Goal: Task Accomplishment & Management: Use online tool/utility

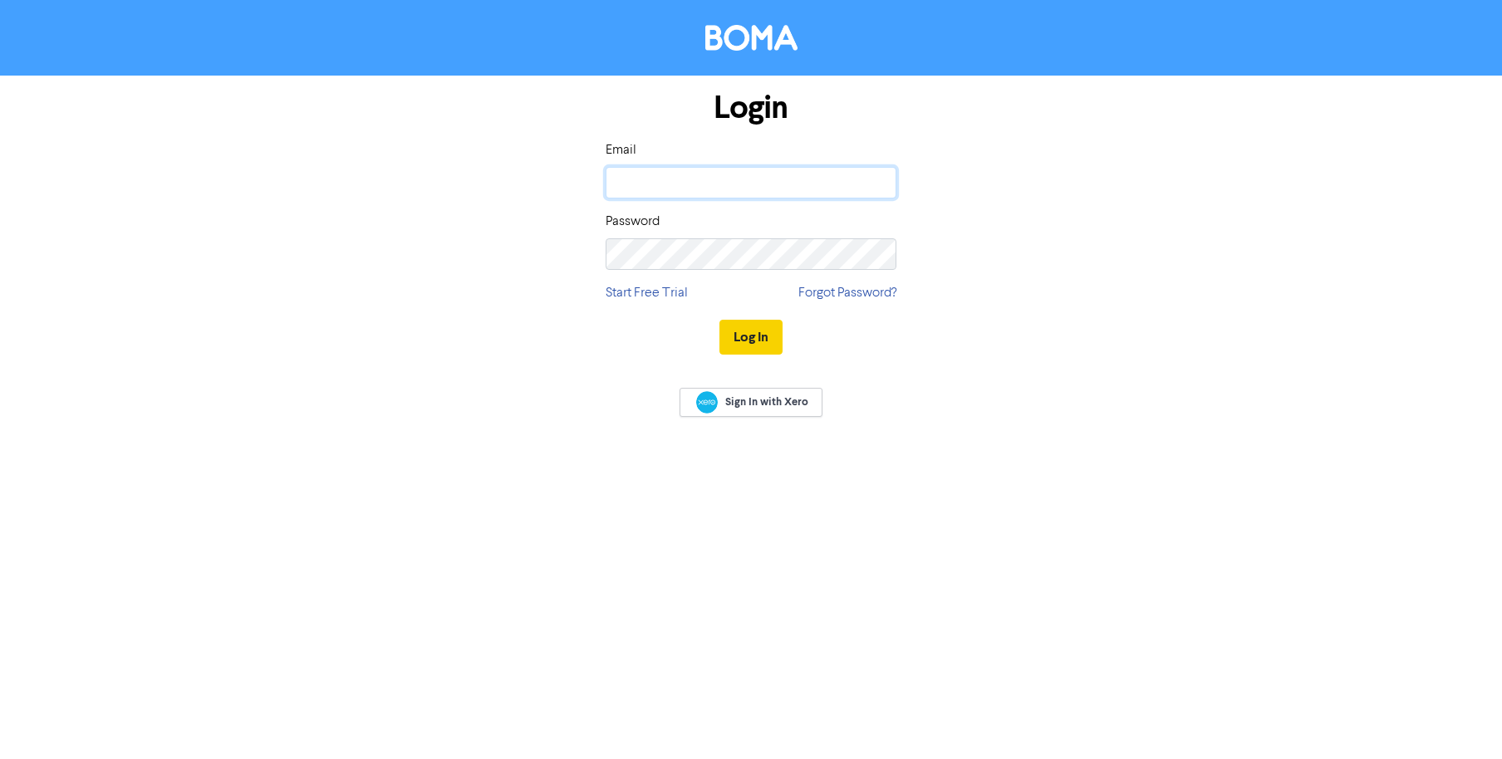
type input "[EMAIL_ADDRESS][DOMAIN_NAME]"
click at [750, 334] on button "Log In" at bounding box center [750, 337] width 63 height 35
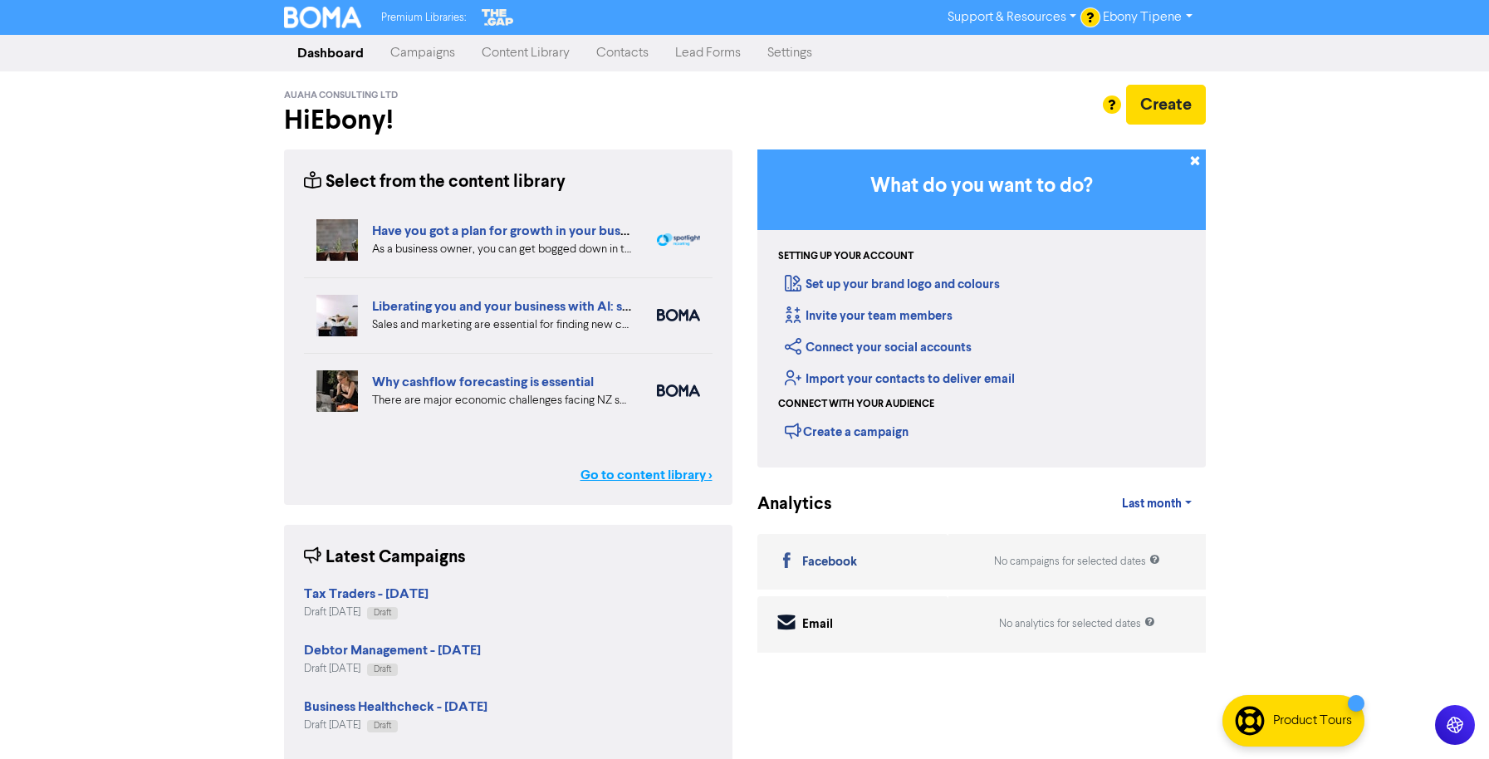
click at [637, 473] on link "Go to content library >" at bounding box center [647, 475] width 132 height 20
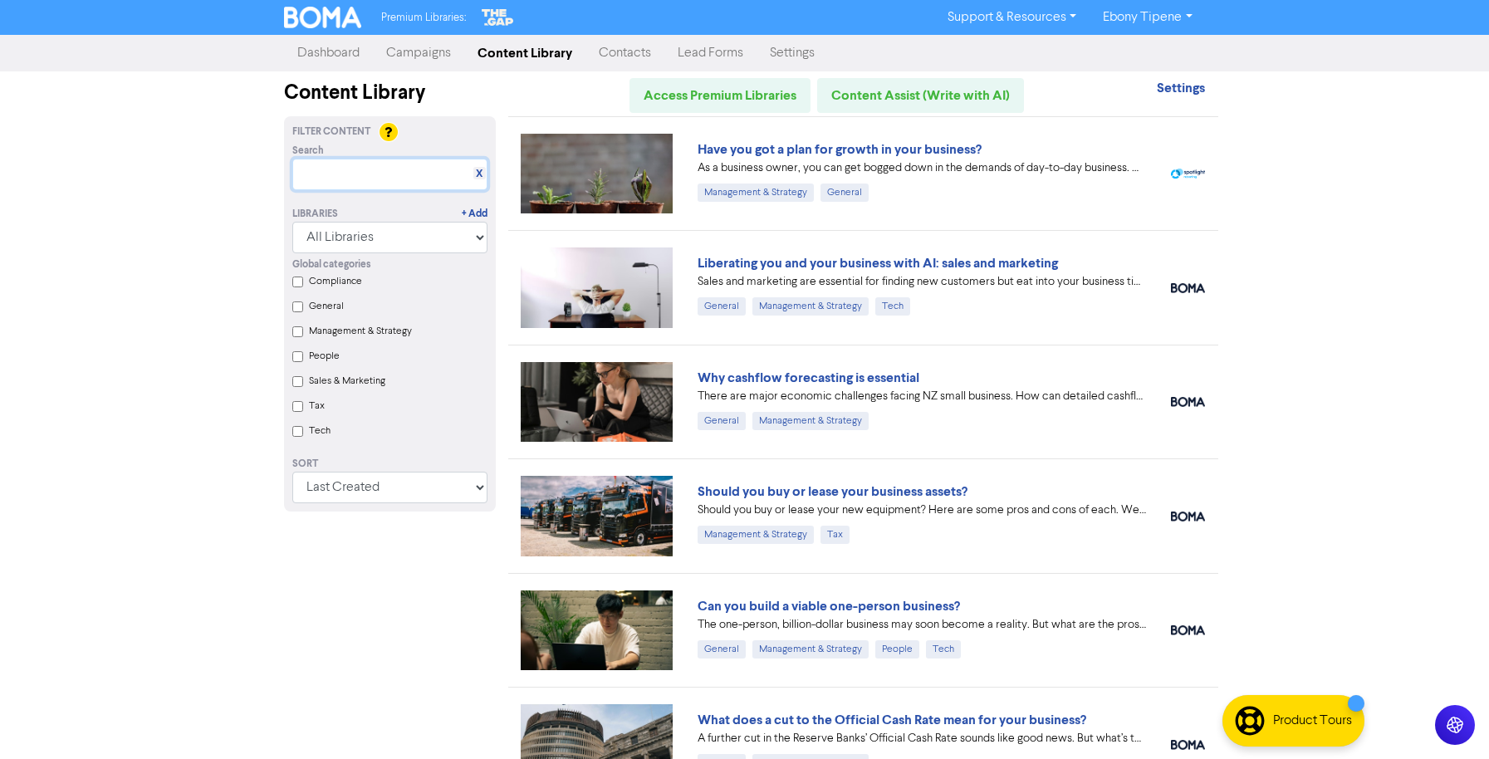
click at [339, 169] on input "text" at bounding box center [389, 175] width 195 height 32
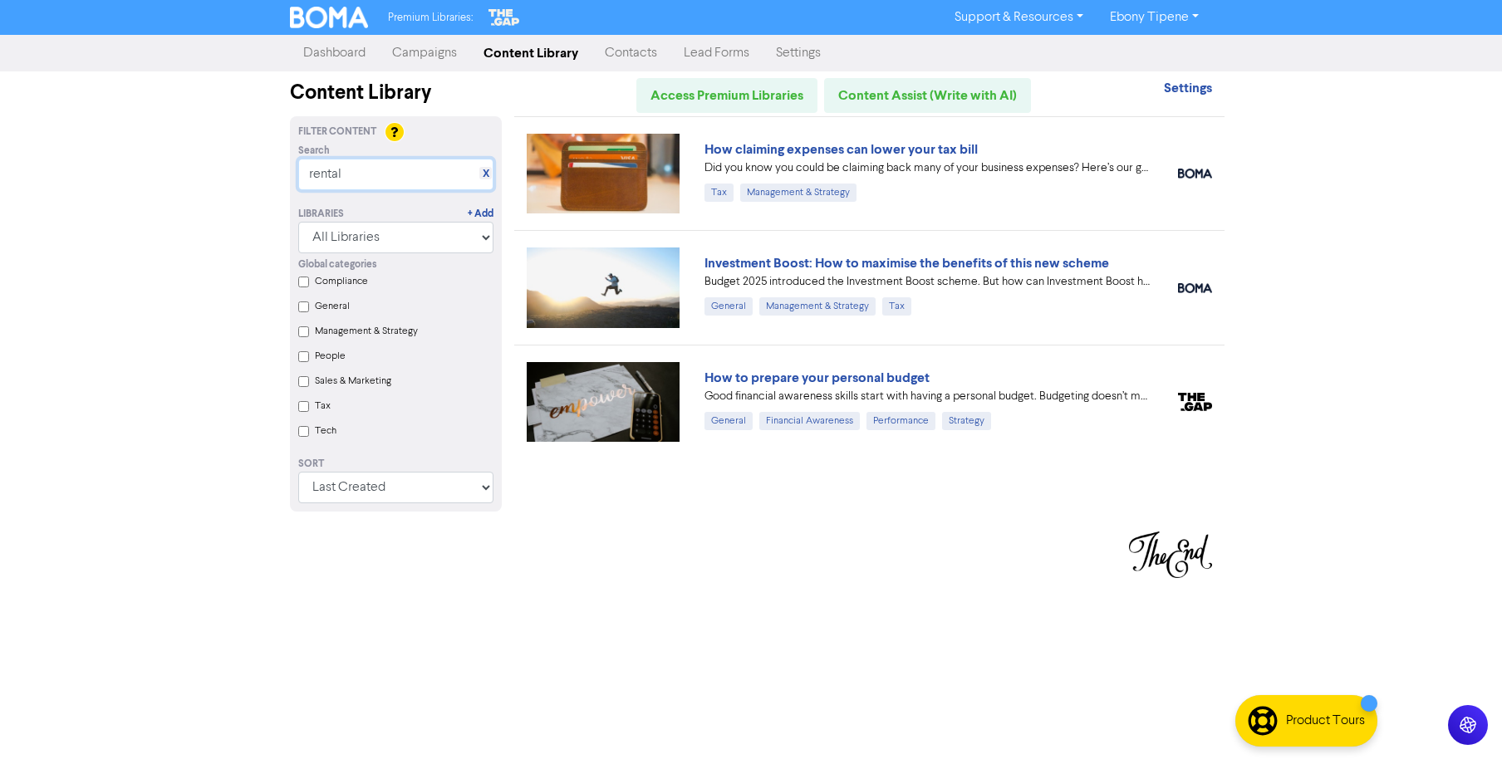
type input "rental"
click at [307, 284] on input "Compliance" at bounding box center [303, 282] width 11 height 11
checkbox input "true"
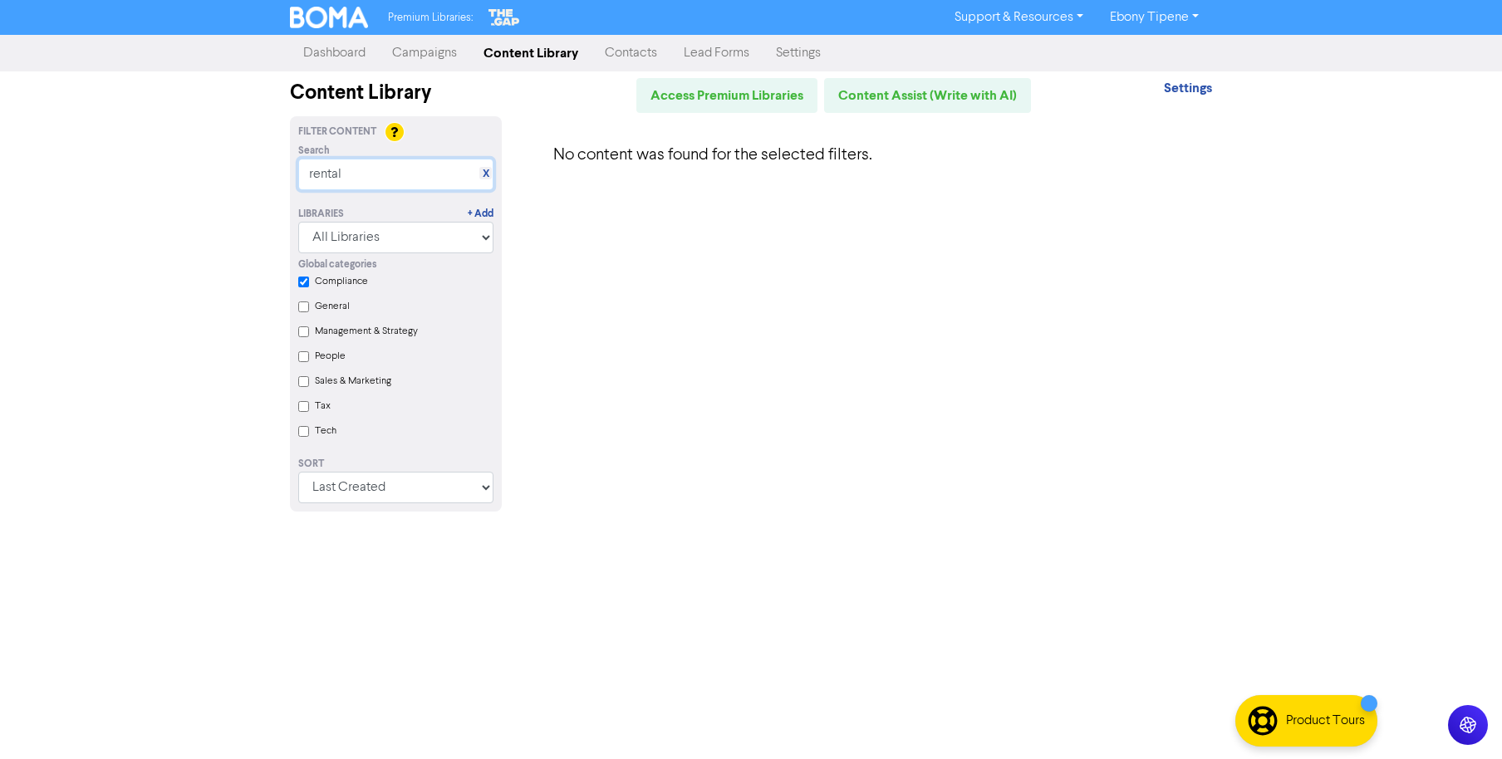
click at [346, 175] on input "rental" at bounding box center [395, 175] width 195 height 32
drag, startPoint x: 346, startPoint y: 175, endPoint x: 189, endPoint y: 177, distance: 157.8
click at [189, 177] on div "Premium Libraries: Support & Resources Video Tutorials FAQ & Guides Marketing E…" at bounding box center [751, 379] width 1502 height 759
click at [720, 102] on link "Access Premium Libraries" at bounding box center [726, 95] width 181 height 35
click at [419, 53] on link "Campaigns" at bounding box center [424, 53] width 91 height 33
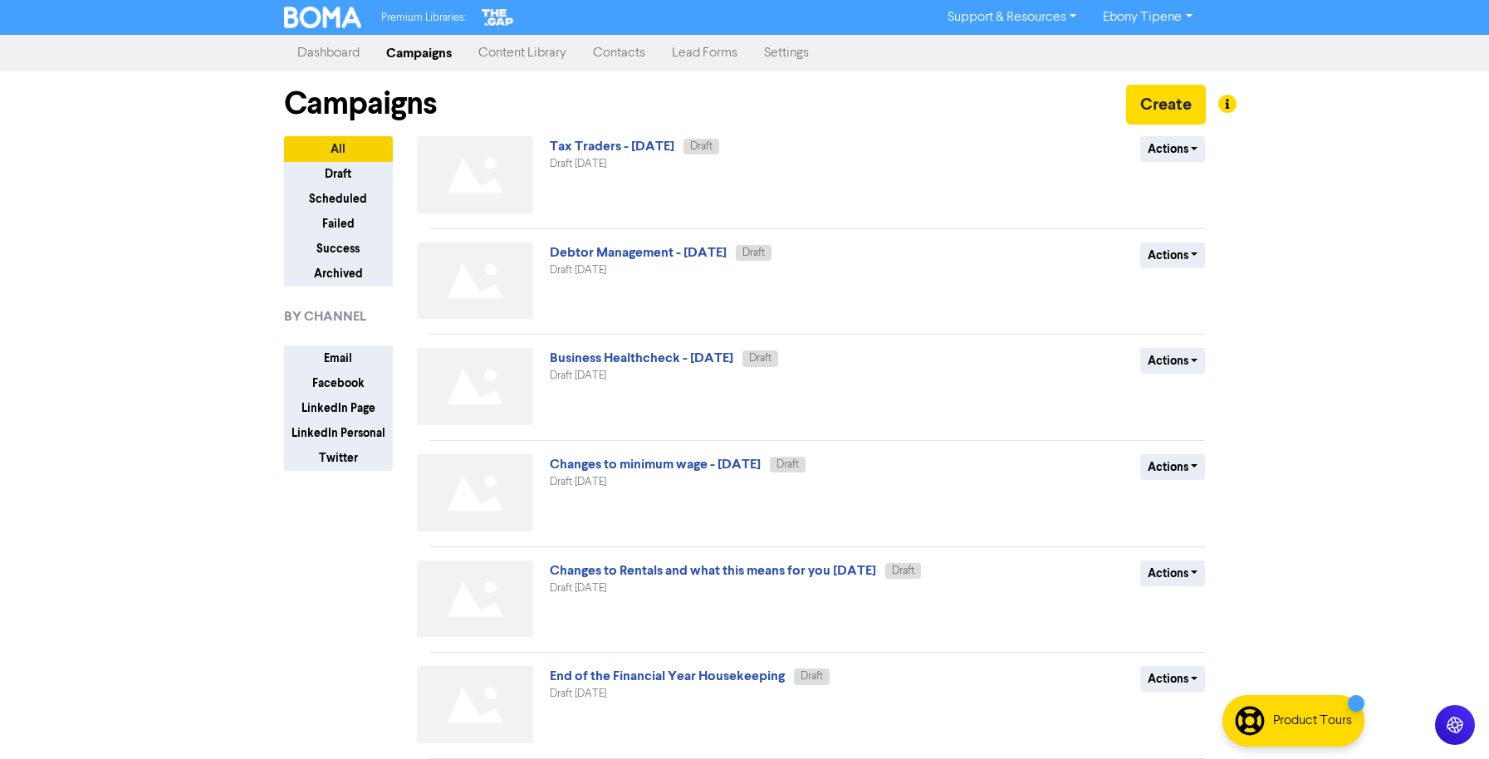
click at [338, 50] on link "Dashboard" at bounding box center [328, 53] width 89 height 33
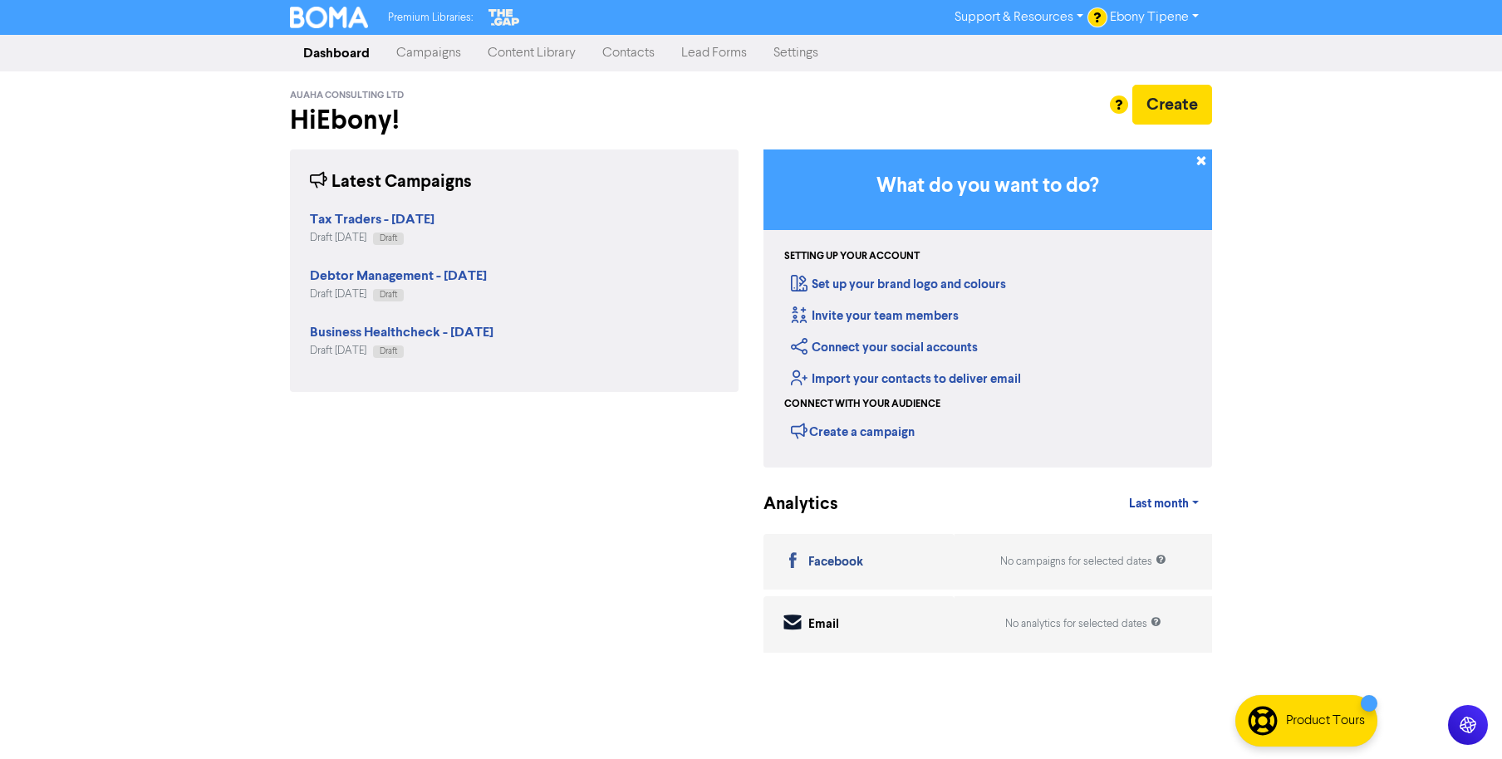
click at [537, 50] on link "Content Library" at bounding box center [531, 53] width 115 height 33
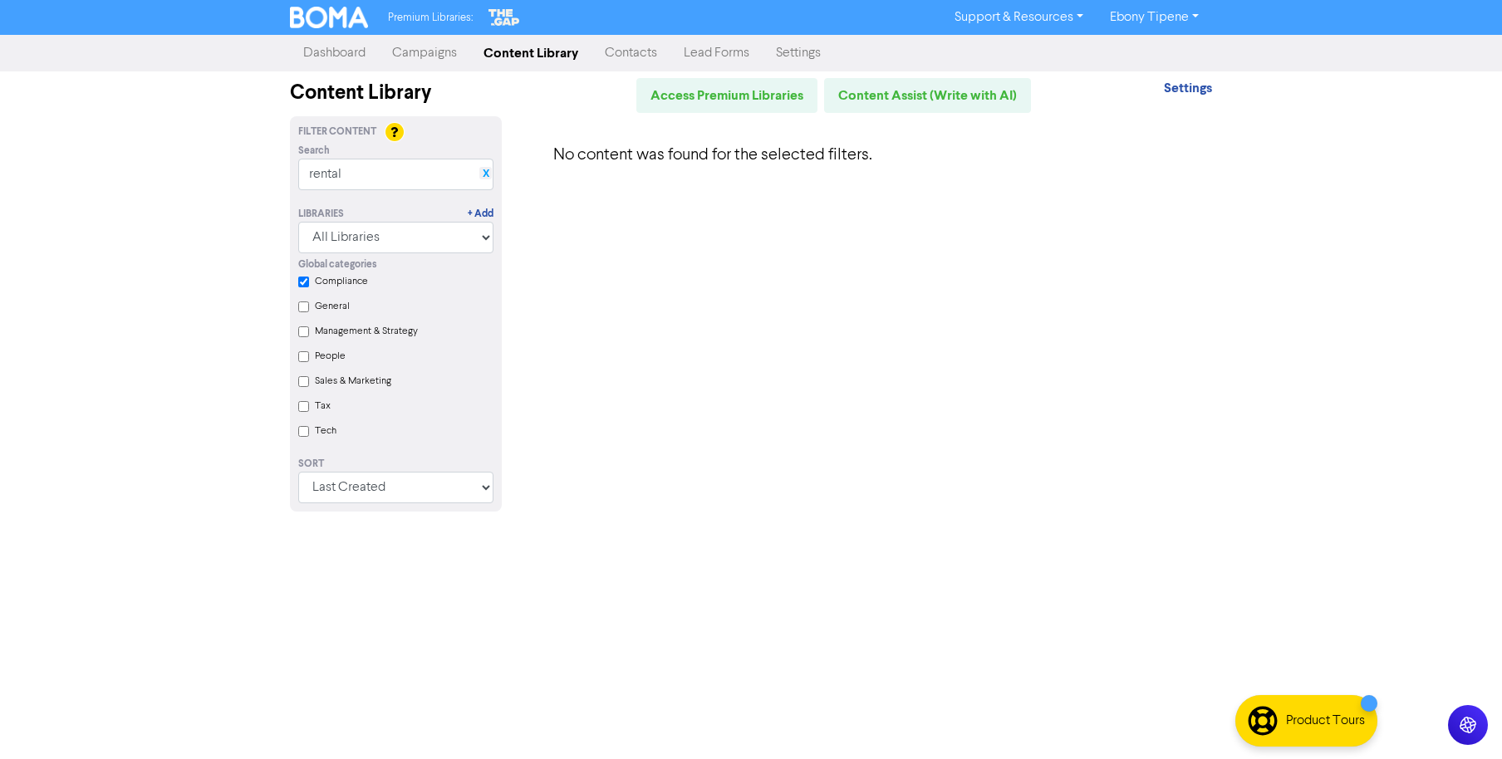
click at [488, 171] on link "X" at bounding box center [486, 174] width 7 height 12
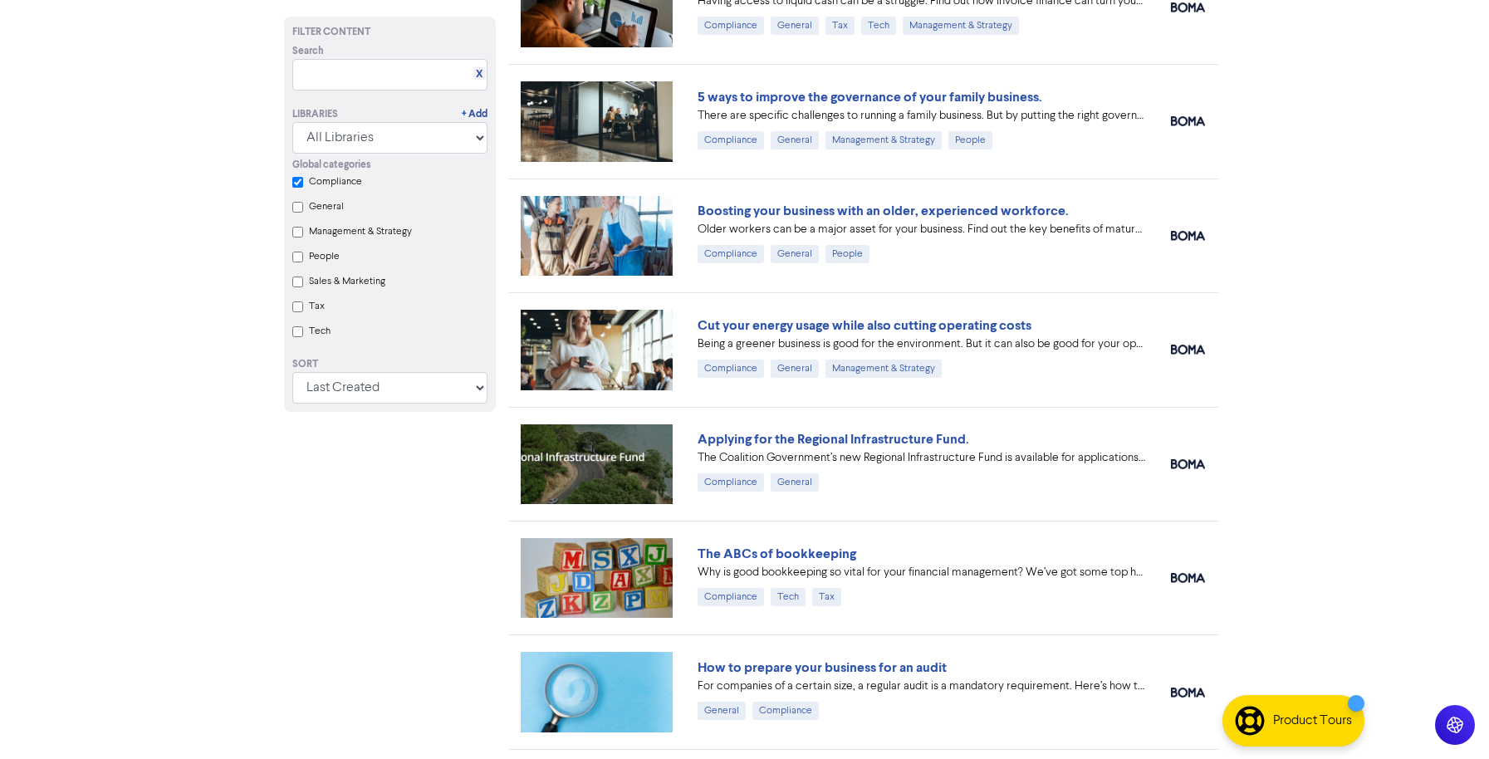
scroll to position [1578, 0]
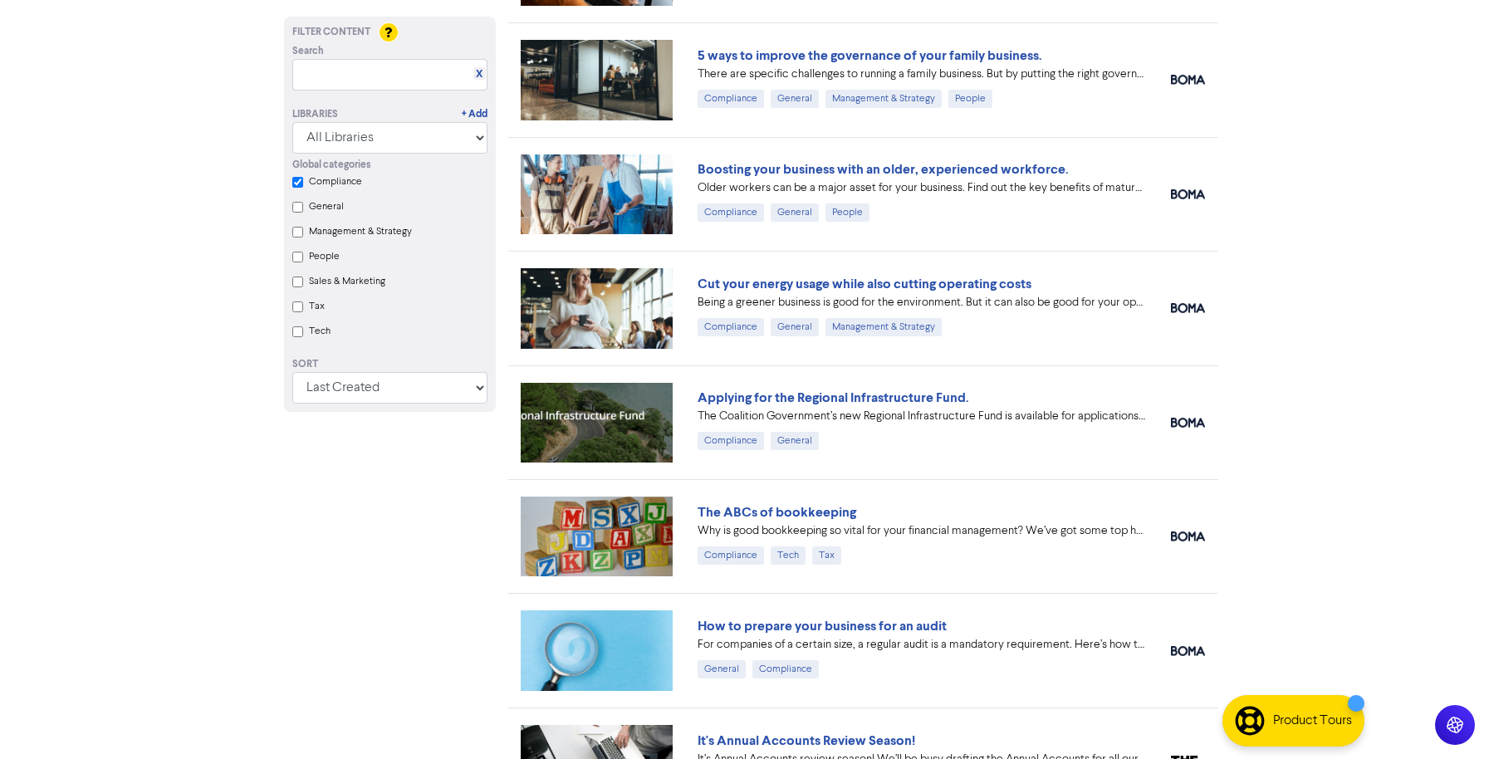
checkbox input "true"
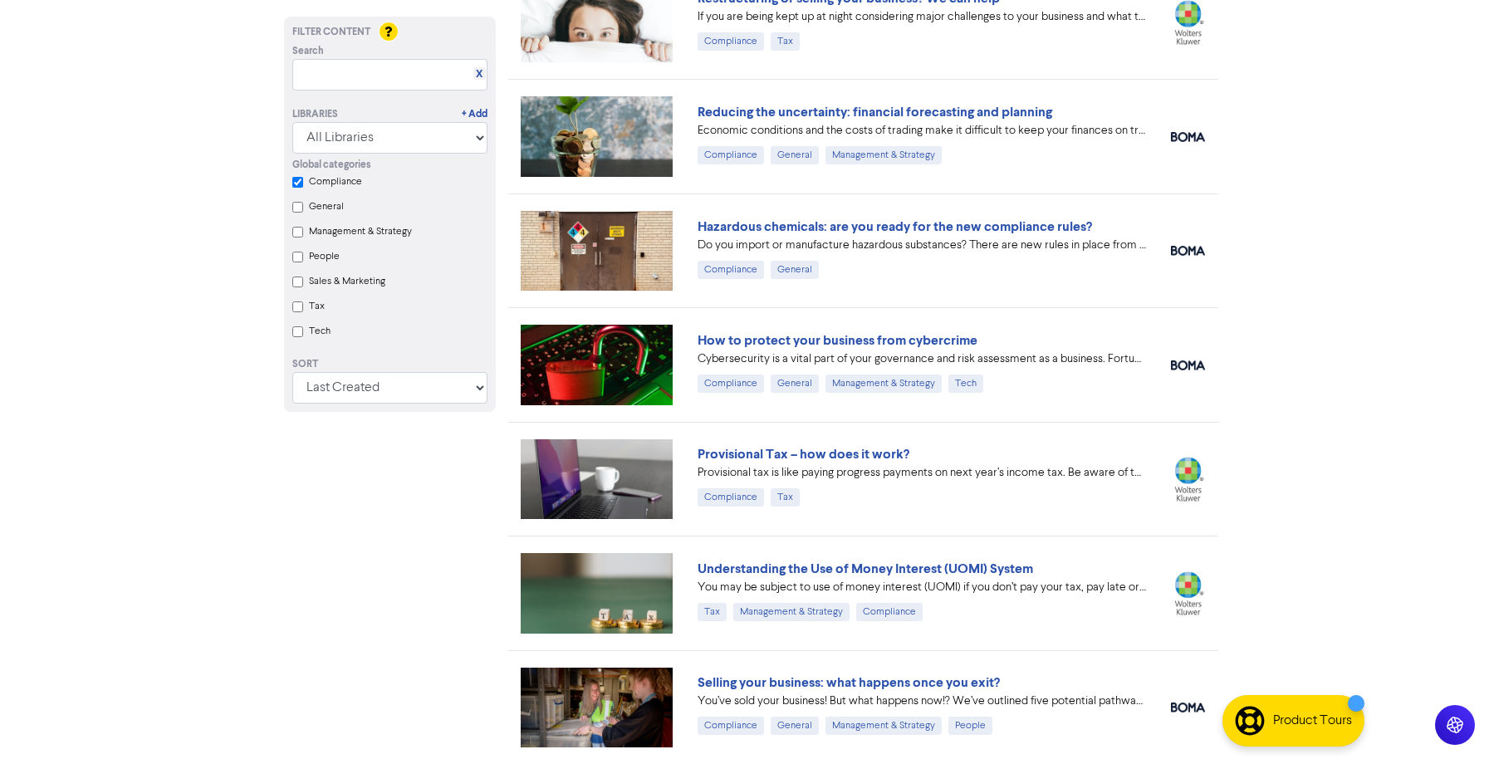
scroll to position [607, 0]
click at [866, 454] on link "Provisional Tax – how does it work?" at bounding box center [804, 455] width 212 height 17
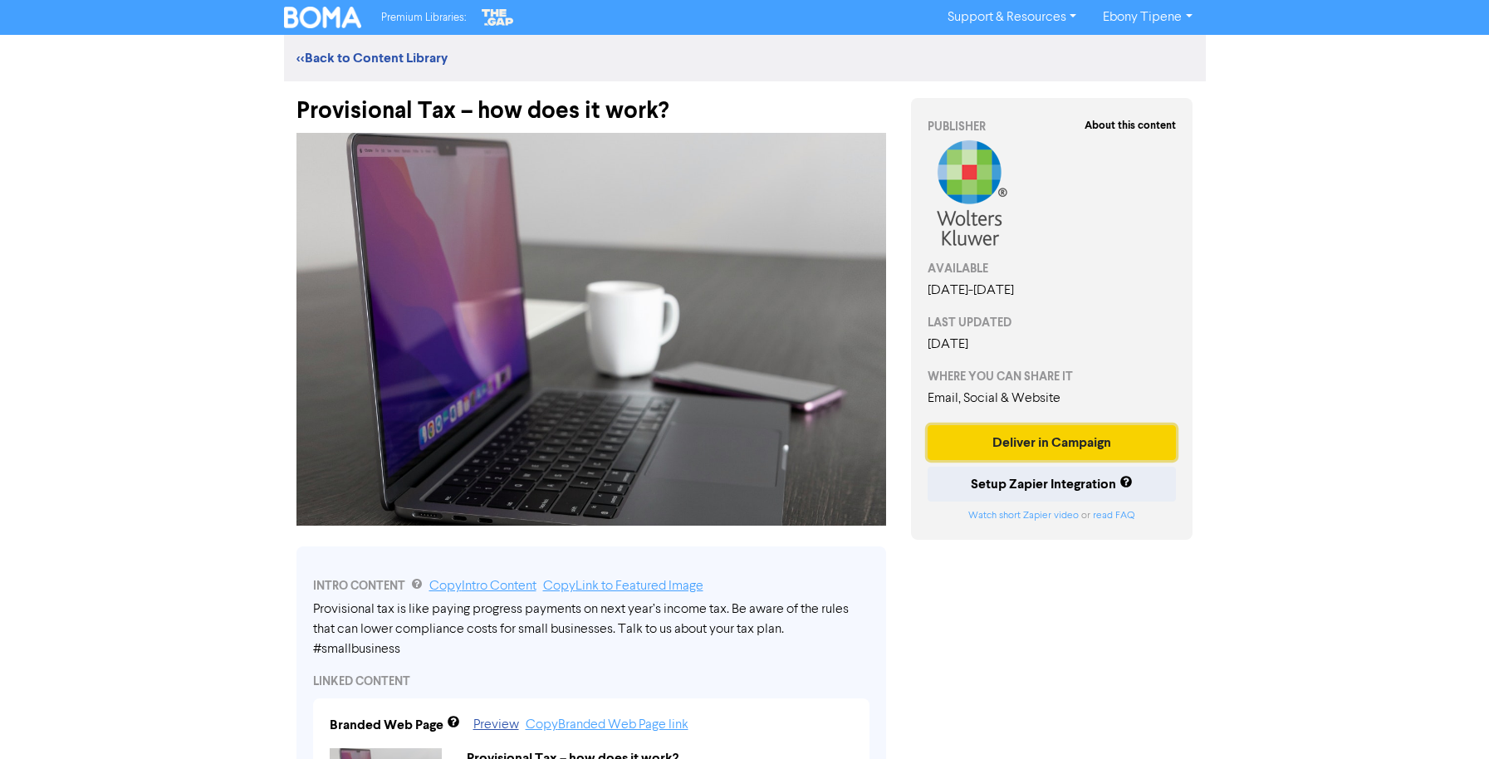
click at [1102, 444] on button "Deliver in Campaign" at bounding box center [1052, 442] width 249 height 35
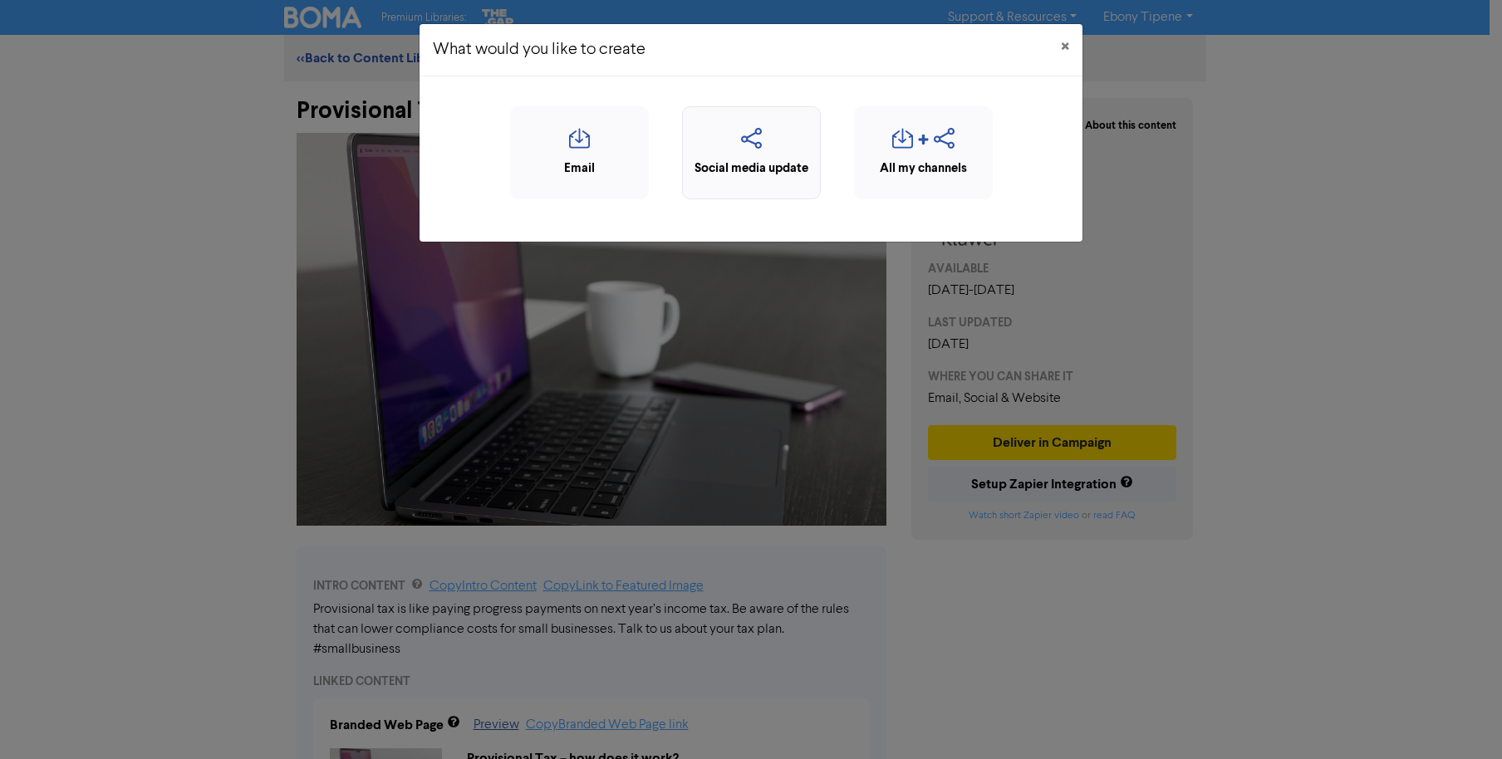
click at [785, 169] on div "Social media update" at bounding box center [751, 168] width 120 height 19
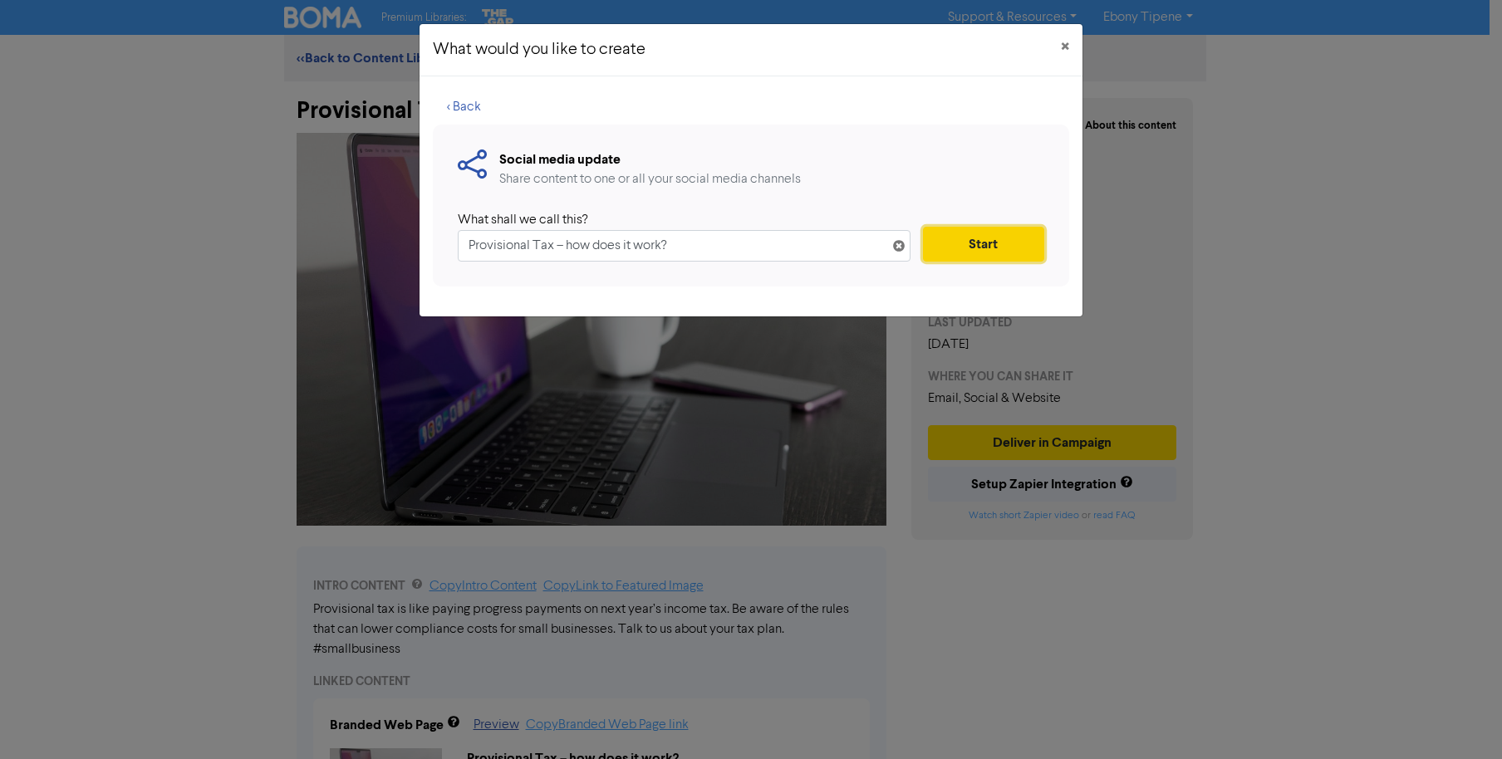
click at [995, 245] on button "Start" at bounding box center [983, 244] width 121 height 35
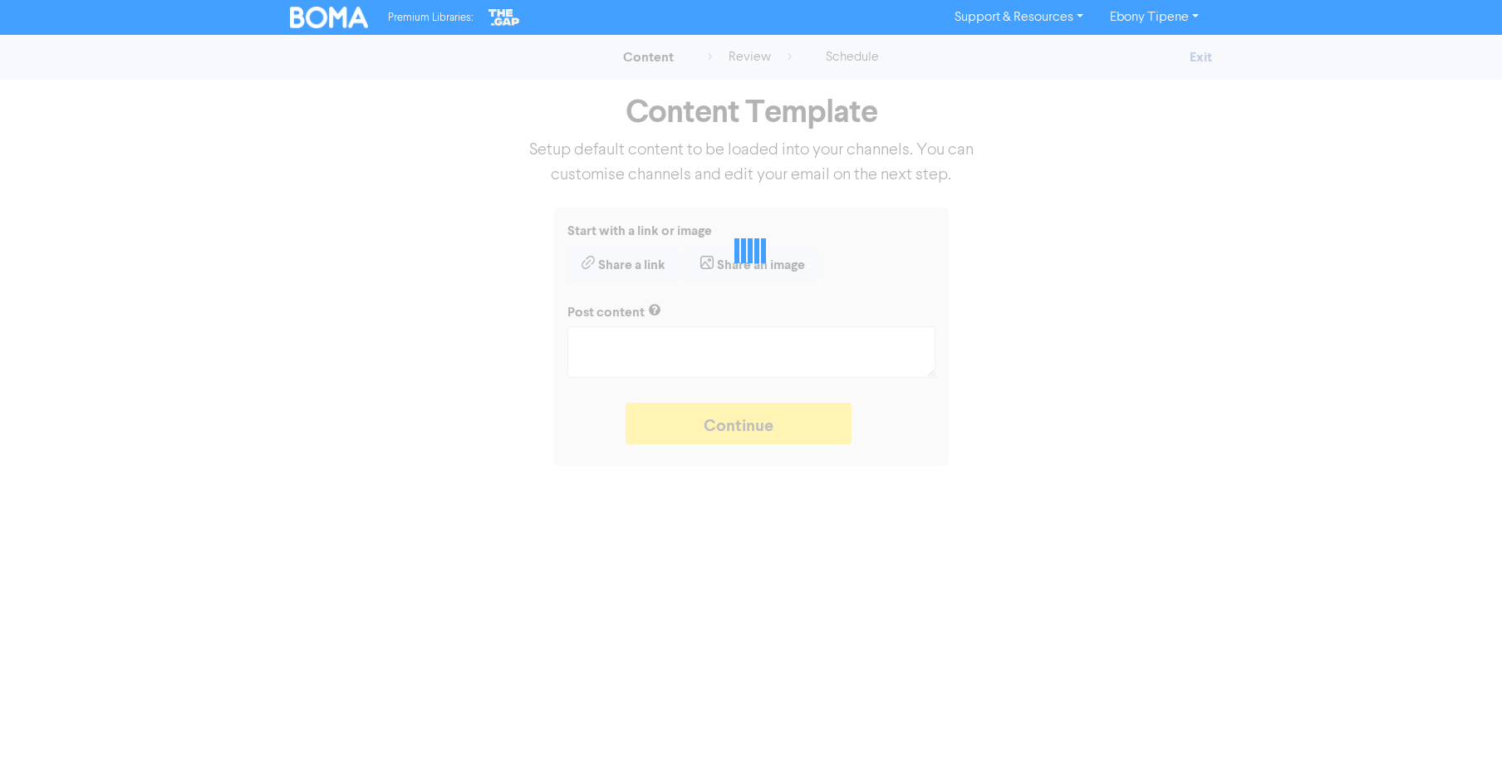
type textarea "x"
type textarea "Provisional tax is like paying progress payments on next year’s income tax. Be …"
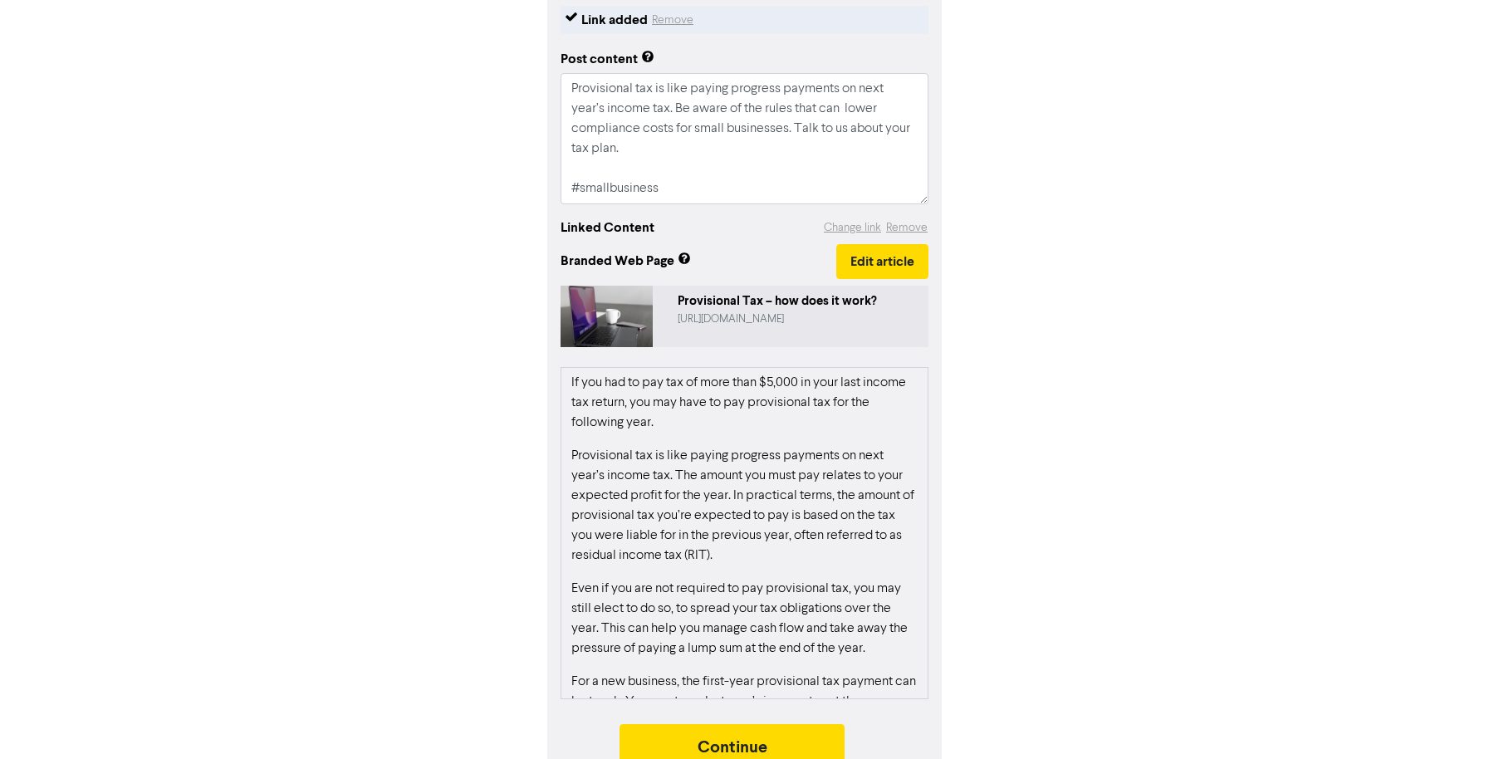
scroll to position [244, 0]
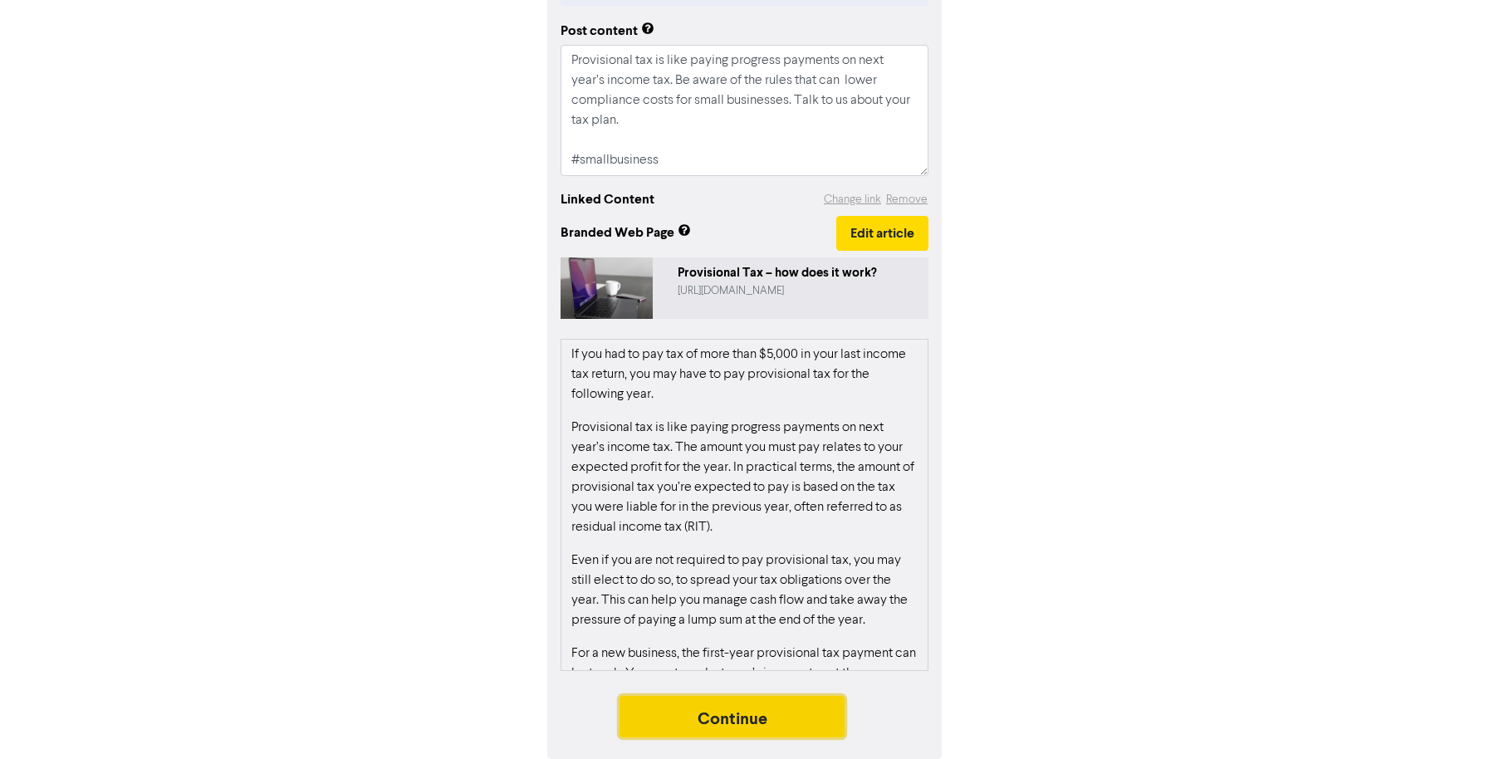
click at [750, 714] on button "Continue" at bounding box center [733, 717] width 226 height 42
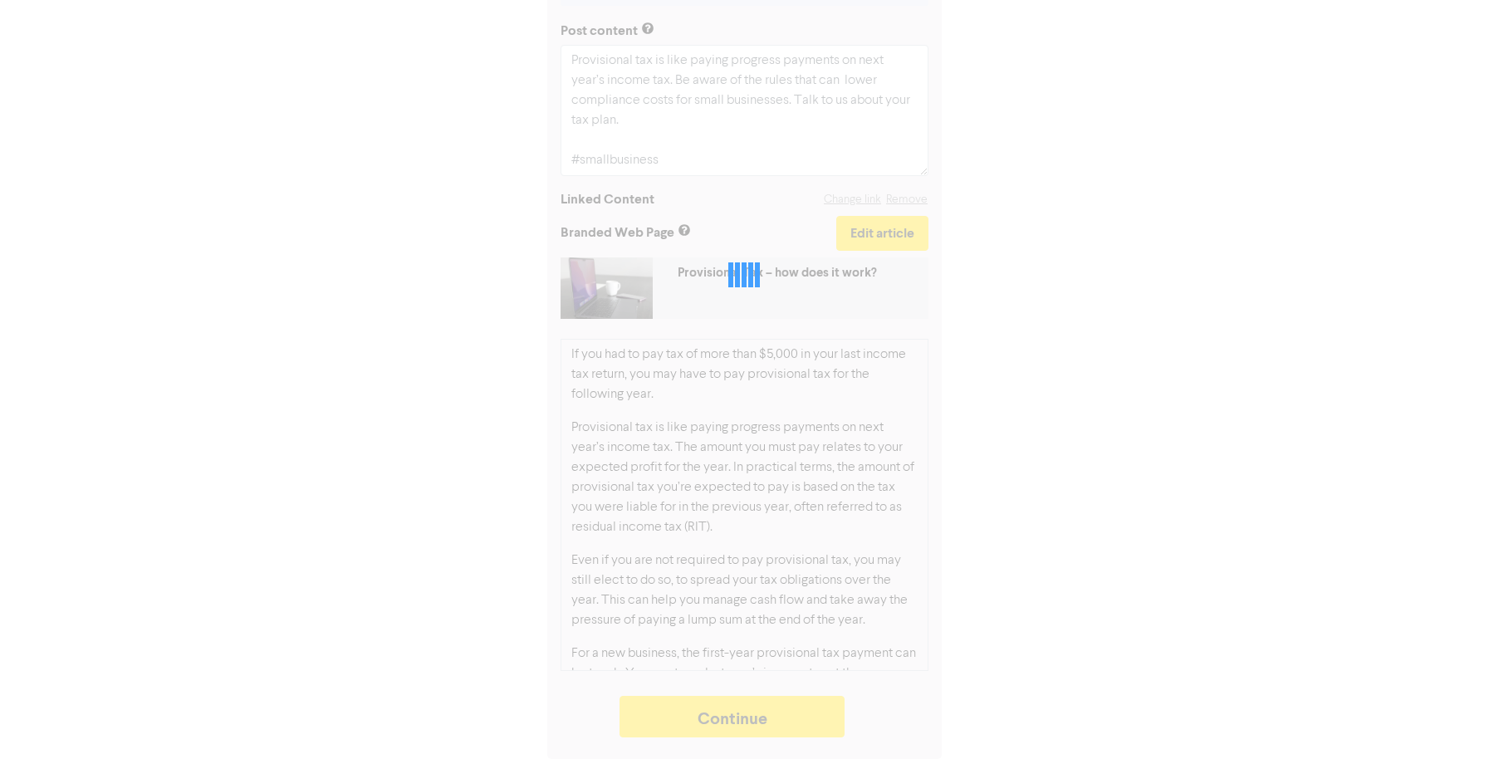
type textarea "x"
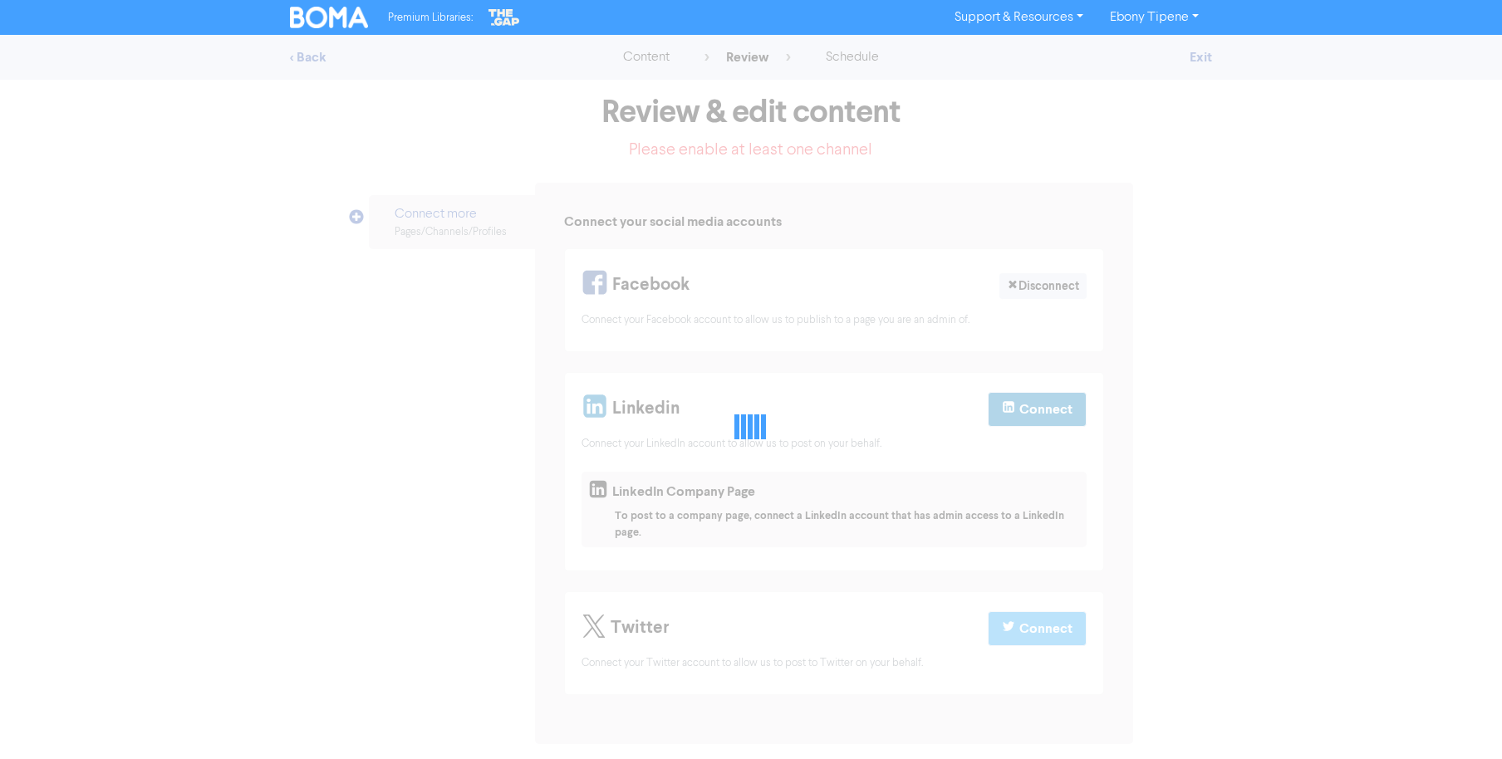
select select "LEARN_MORE"
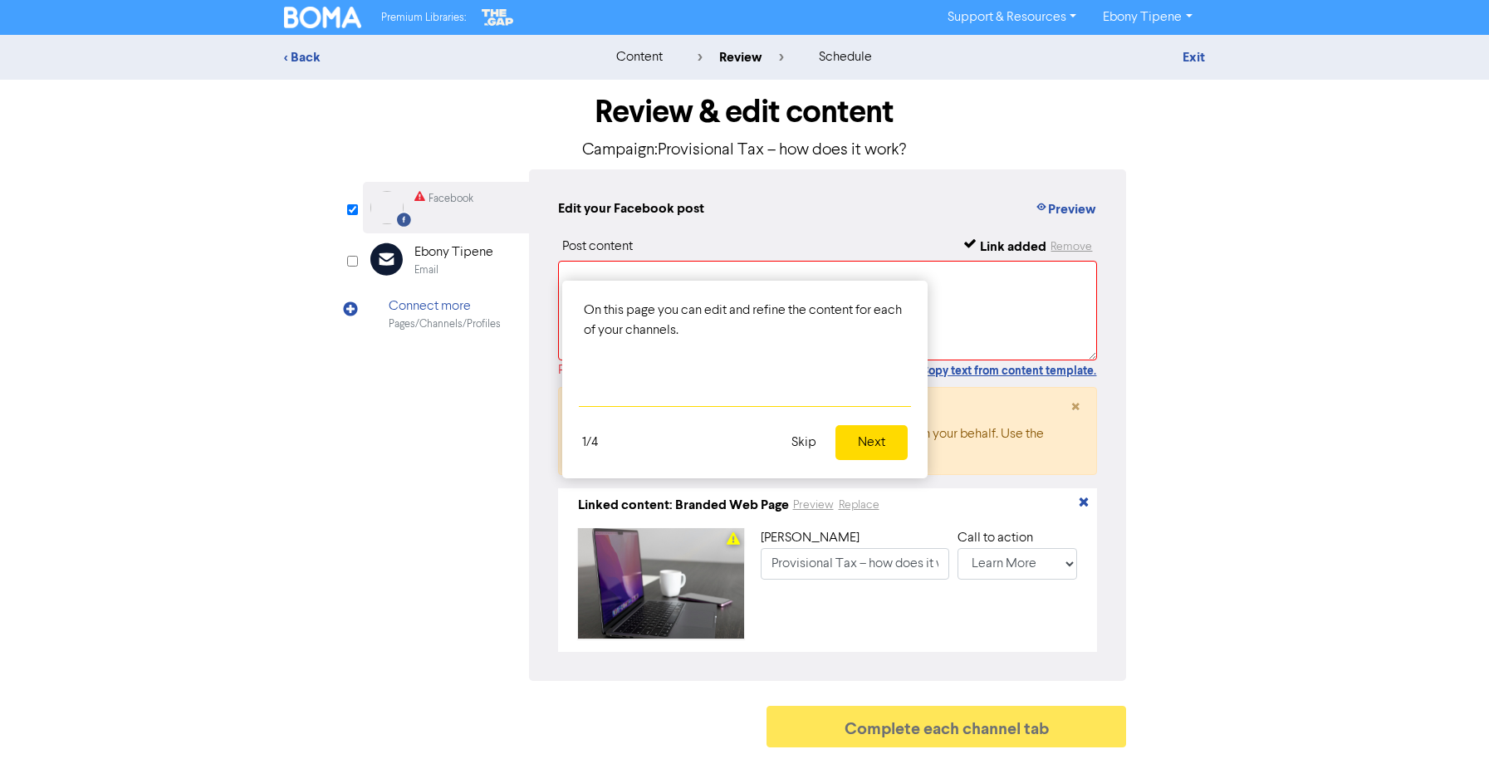
click at [828, 204] on div at bounding box center [744, 379] width 1489 height 759
click at [802, 449] on button "Skip" at bounding box center [804, 442] width 45 height 35
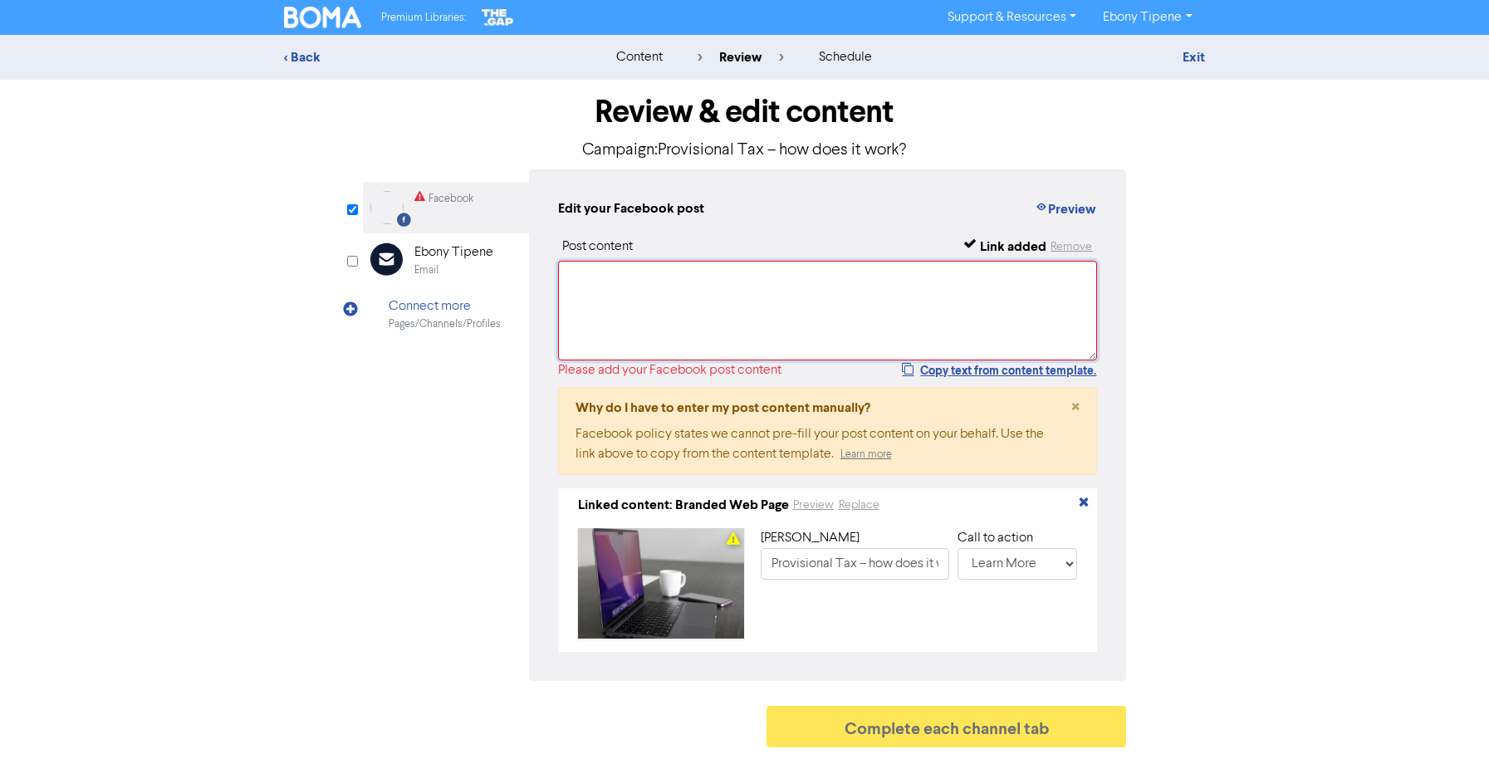
click at [626, 300] on textarea at bounding box center [828, 311] width 540 height 100
click at [1199, 49] on link "Exit" at bounding box center [1194, 57] width 22 height 17
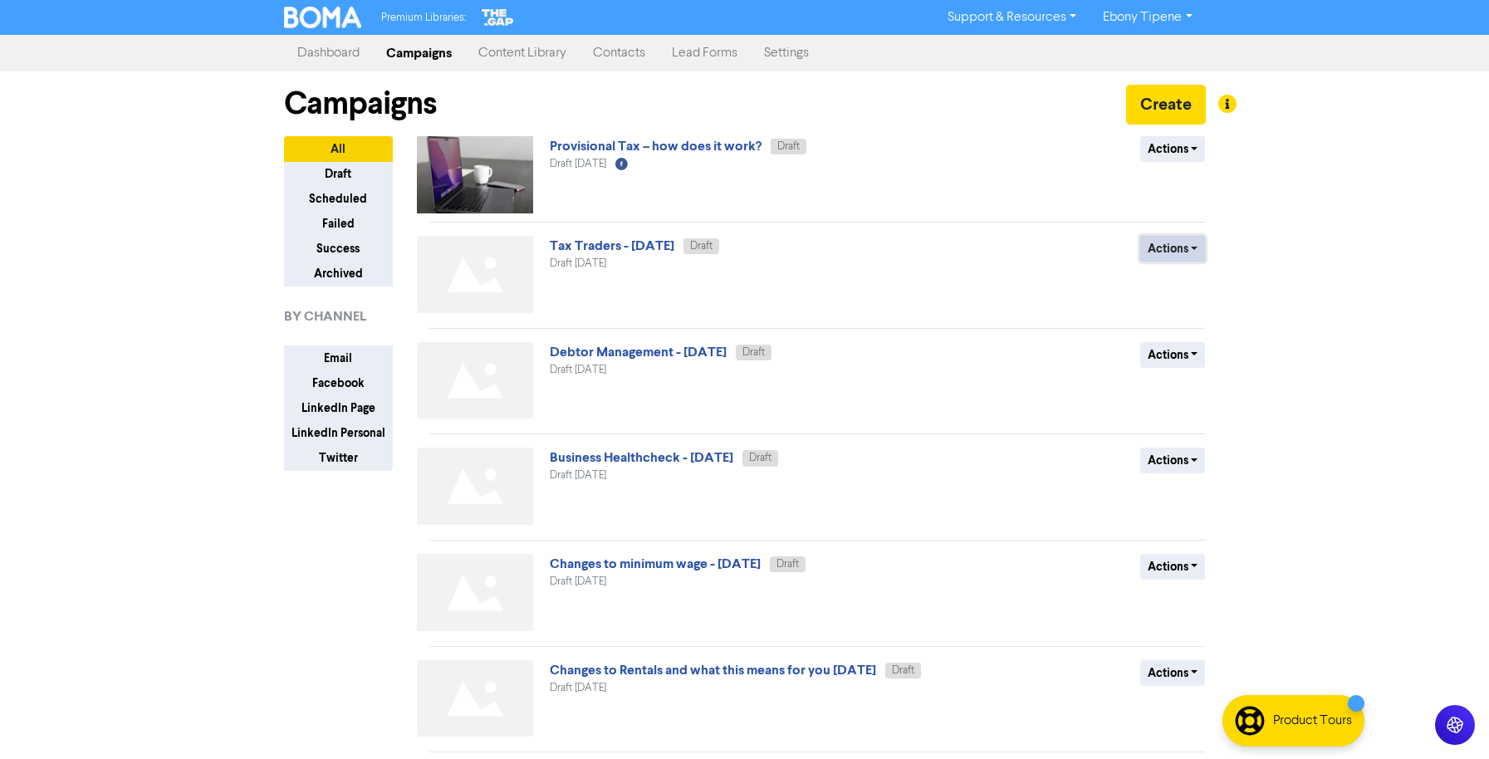
click at [1170, 249] on button "Actions" at bounding box center [1174, 249] width 66 height 26
click at [1174, 287] on button "Delete" at bounding box center [1206, 284] width 131 height 27
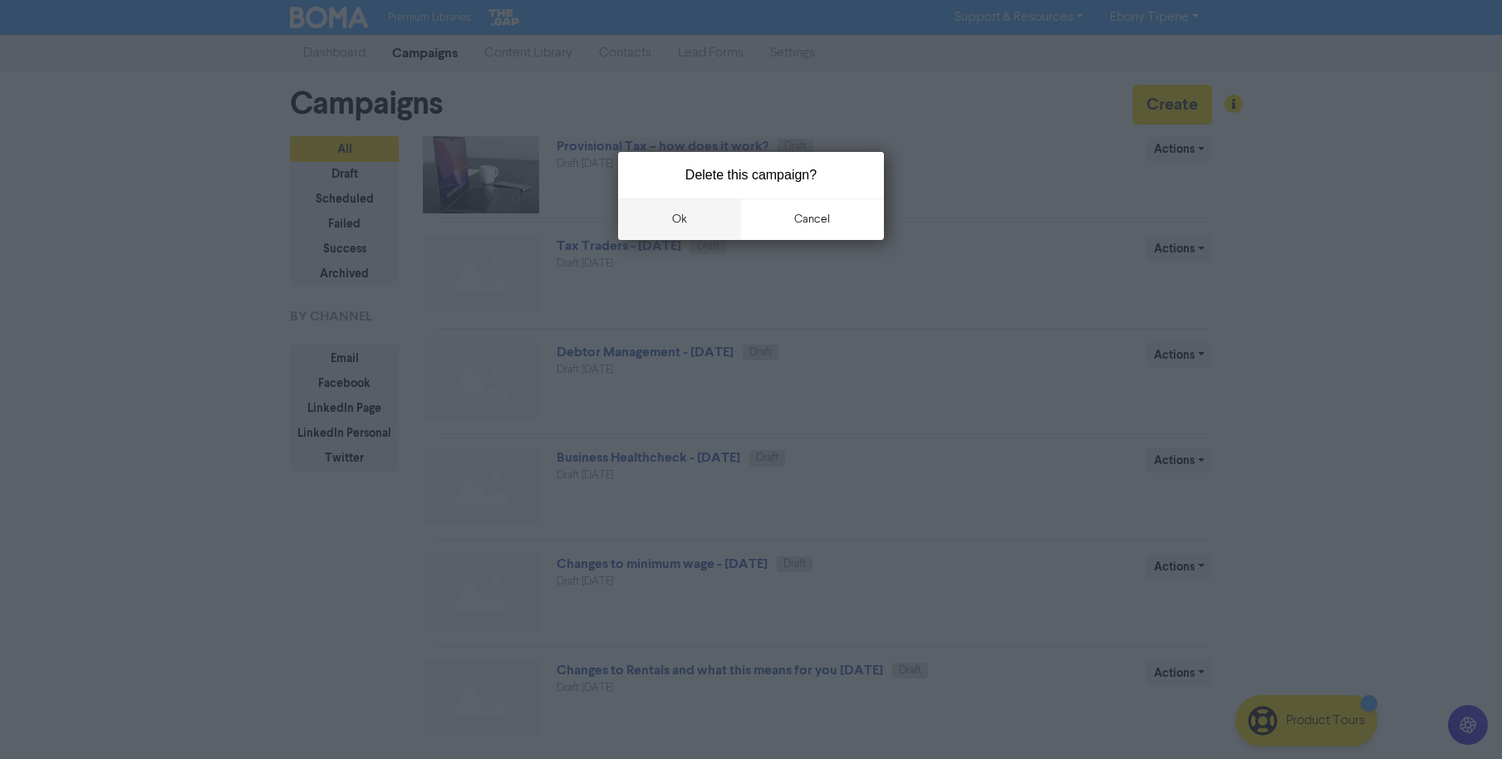
click at [668, 217] on button "ok" at bounding box center [679, 220] width 123 height 42
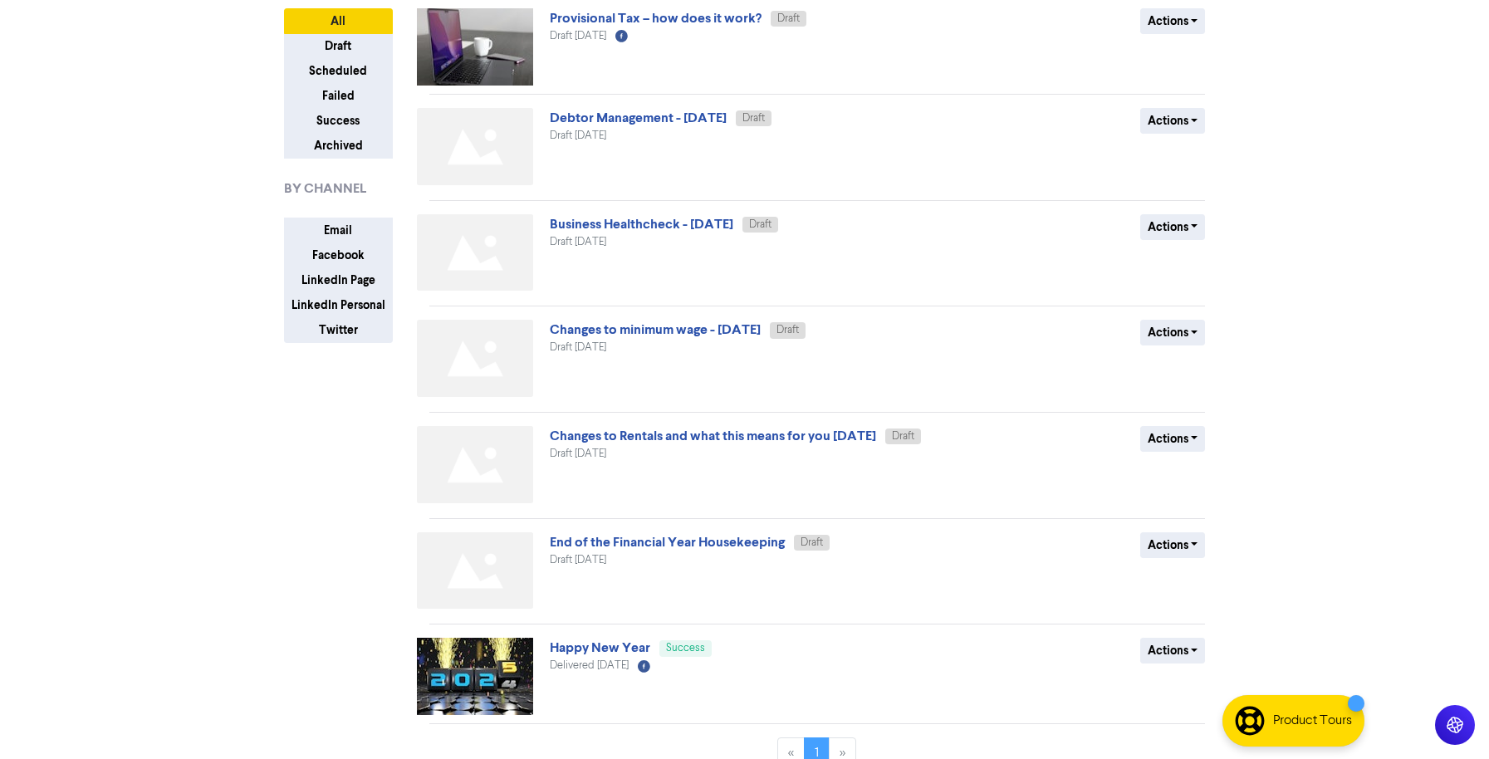
scroll to position [151, 0]
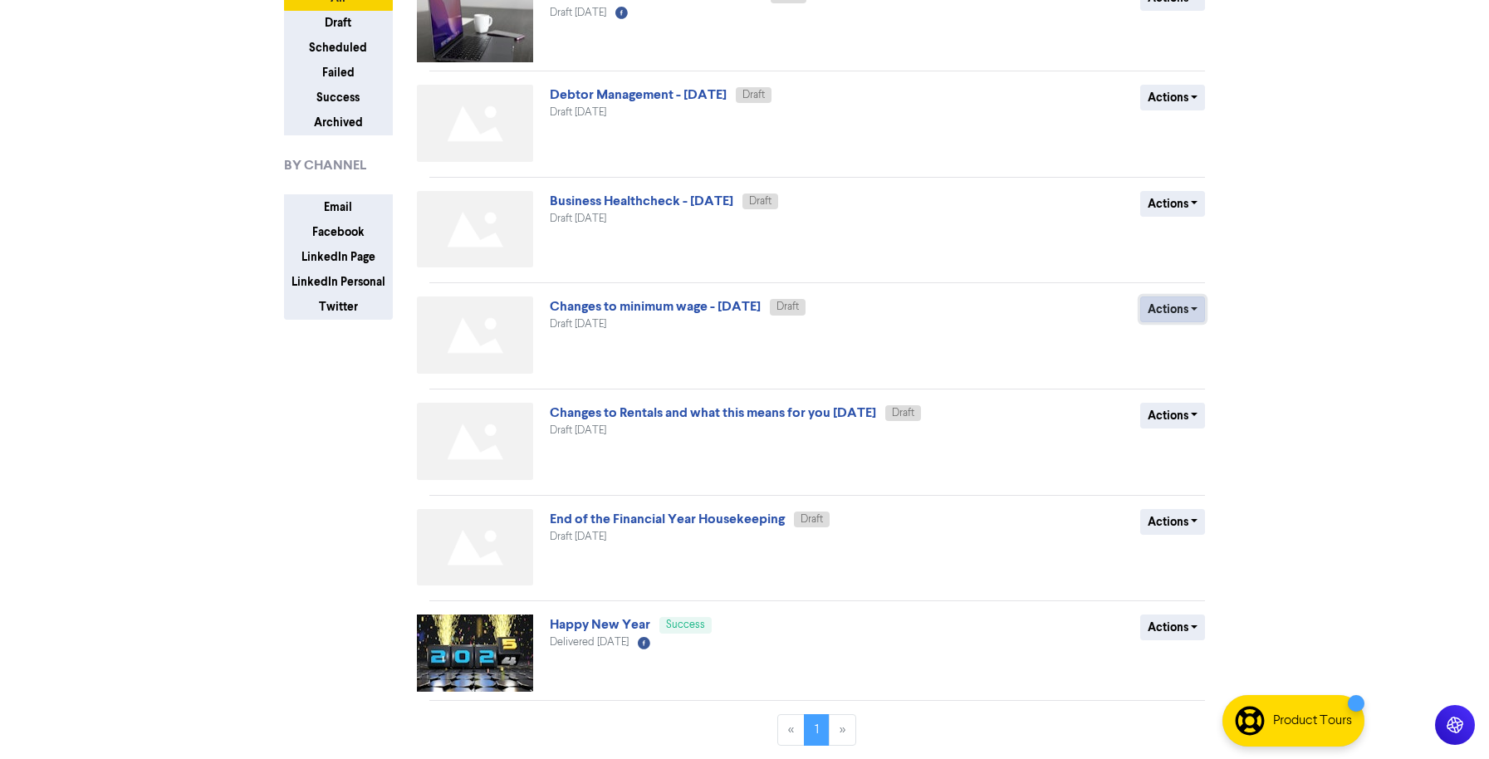
click at [1180, 303] on button "Actions" at bounding box center [1174, 310] width 66 height 26
click at [1170, 340] on button "Delete" at bounding box center [1206, 344] width 131 height 27
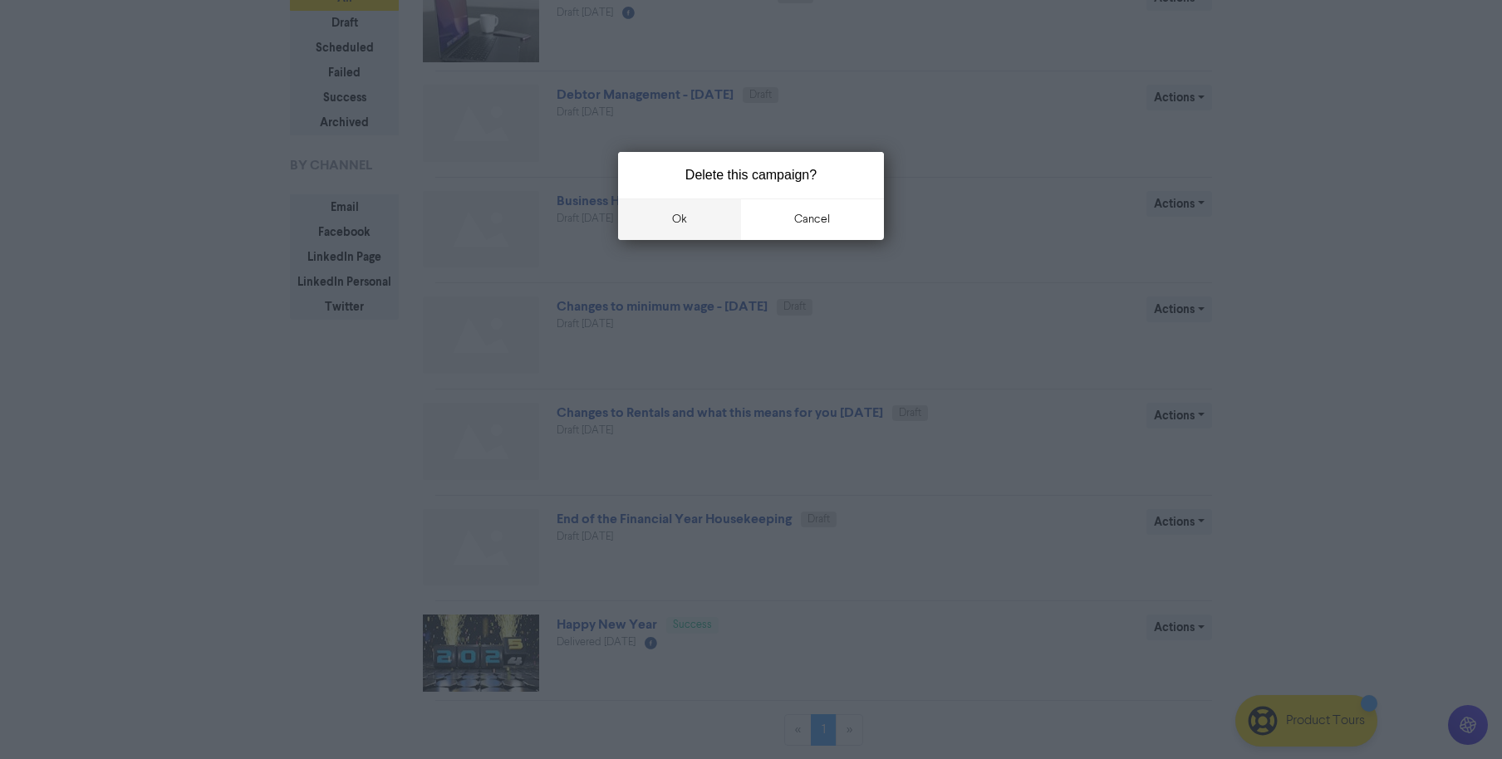
click at [689, 218] on button "ok" at bounding box center [679, 220] width 123 height 42
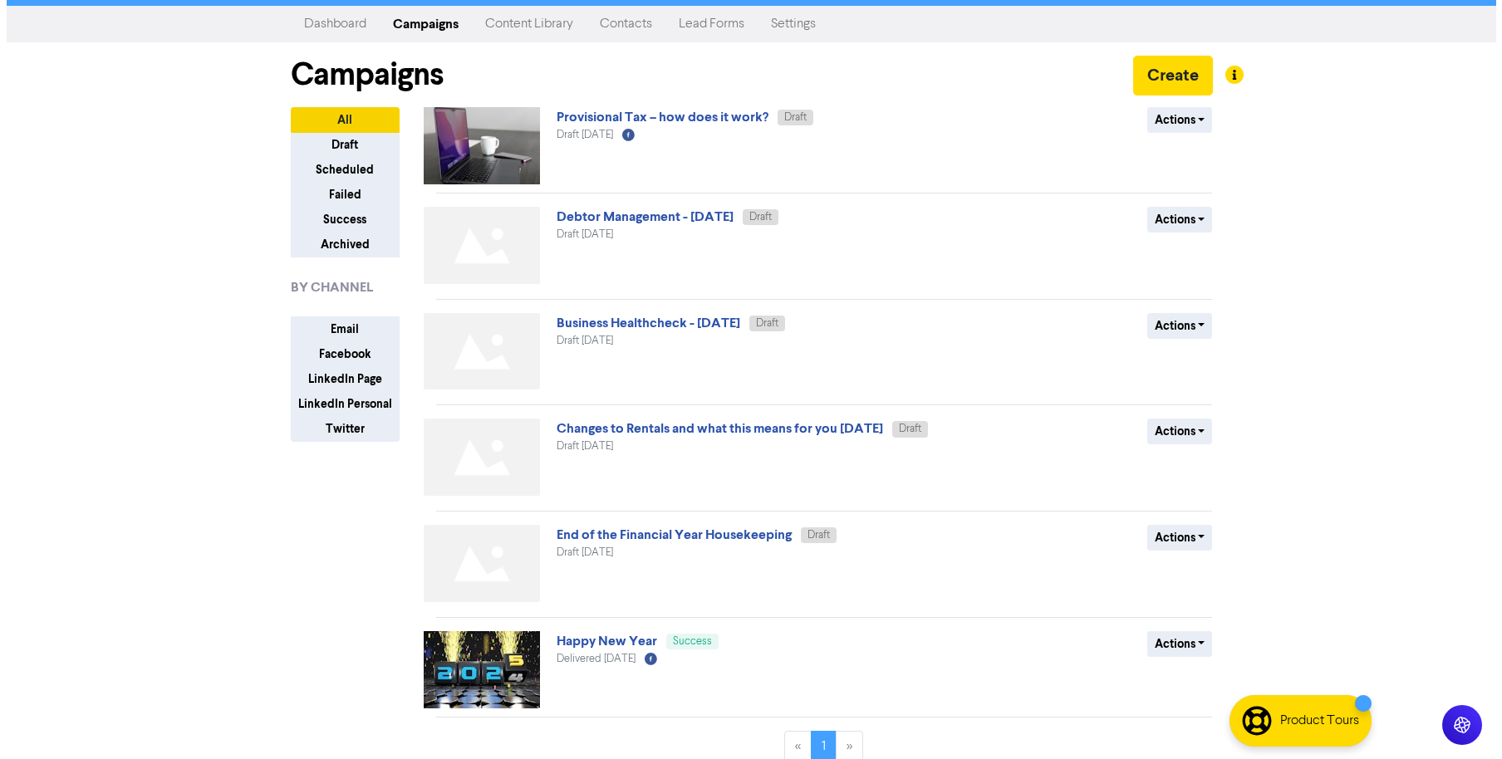
scroll to position [46, 0]
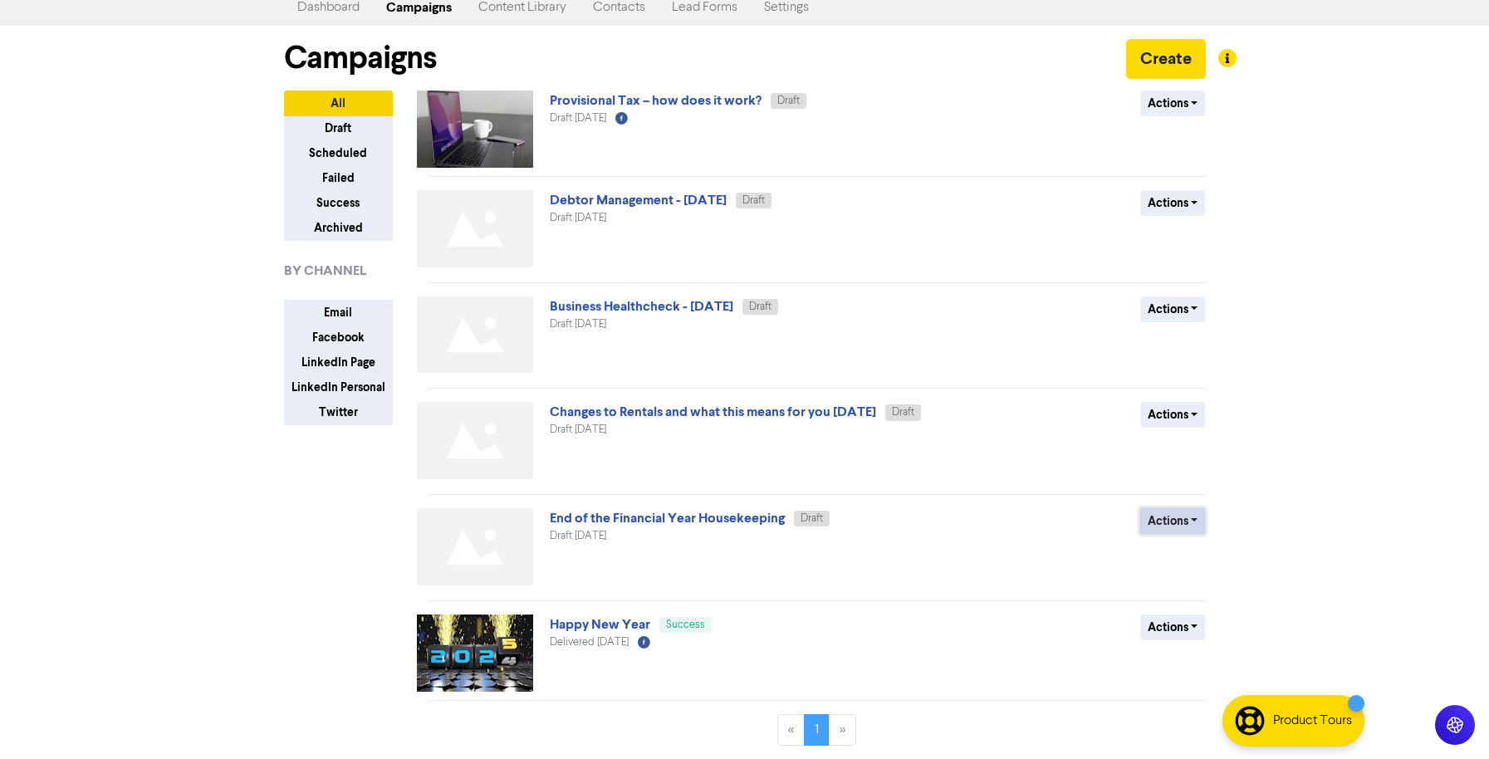
click at [1186, 524] on button "Actions" at bounding box center [1174, 521] width 66 height 26
click at [1184, 562] on button "Delete" at bounding box center [1206, 556] width 131 height 27
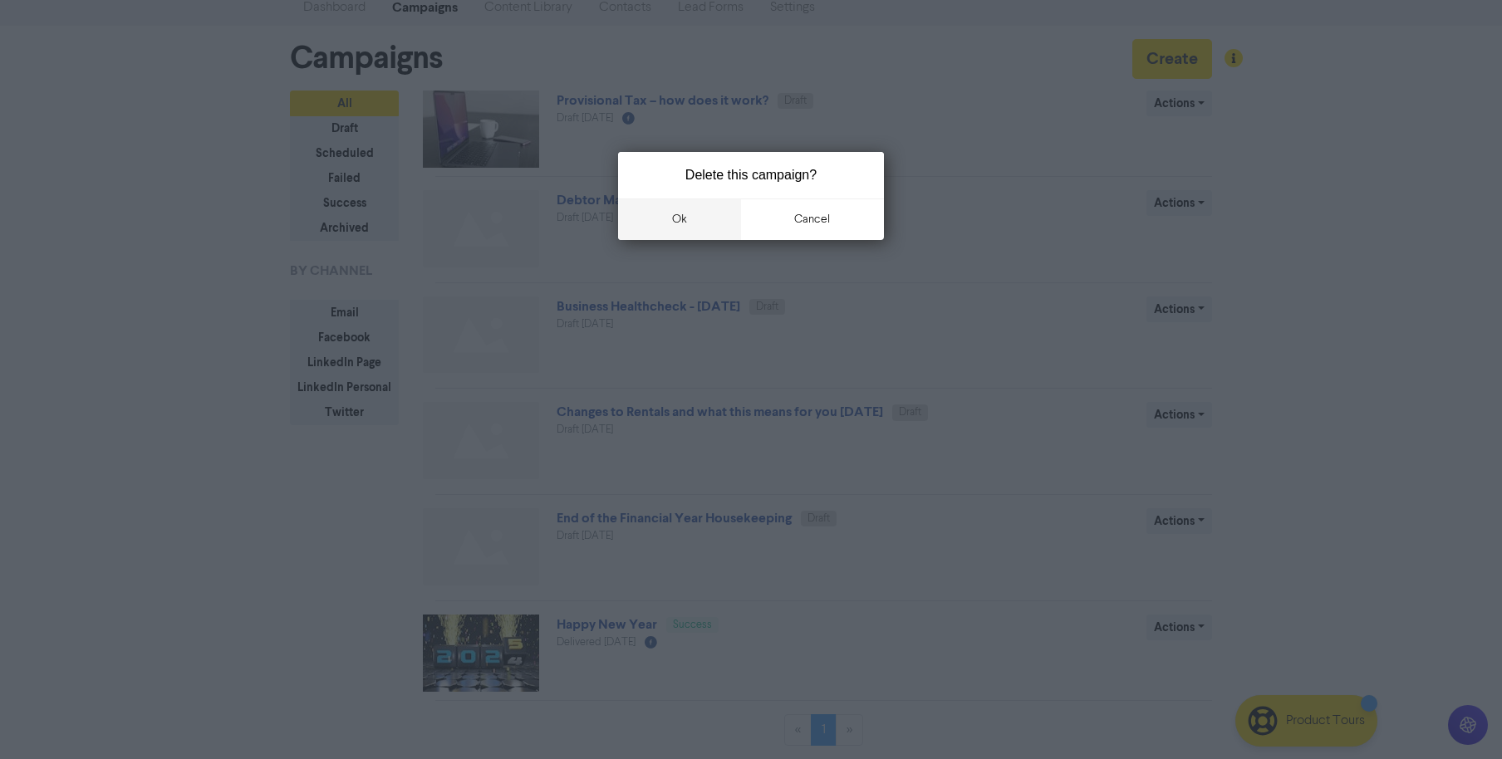
click at [681, 219] on button "ok" at bounding box center [679, 220] width 123 height 42
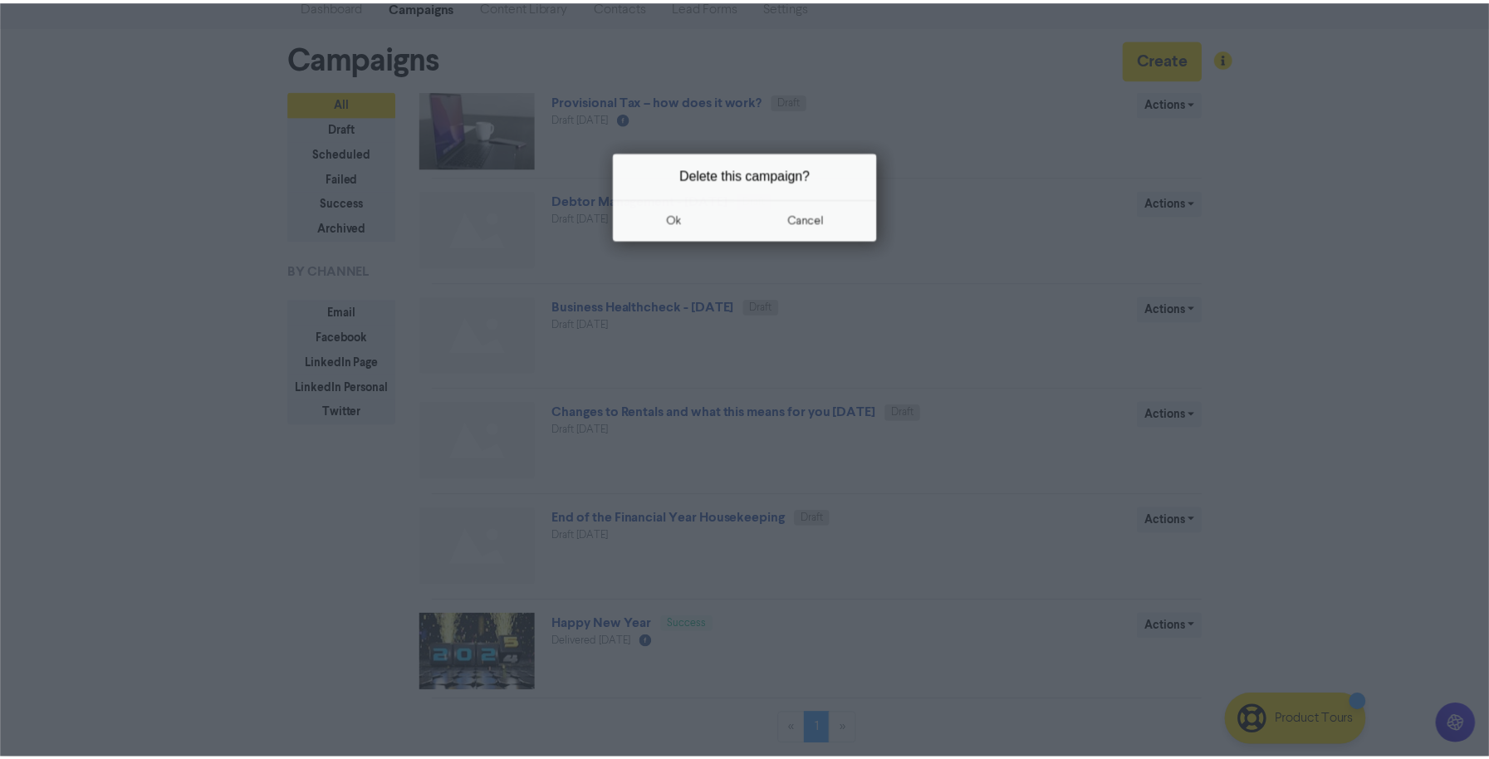
scroll to position [0, 0]
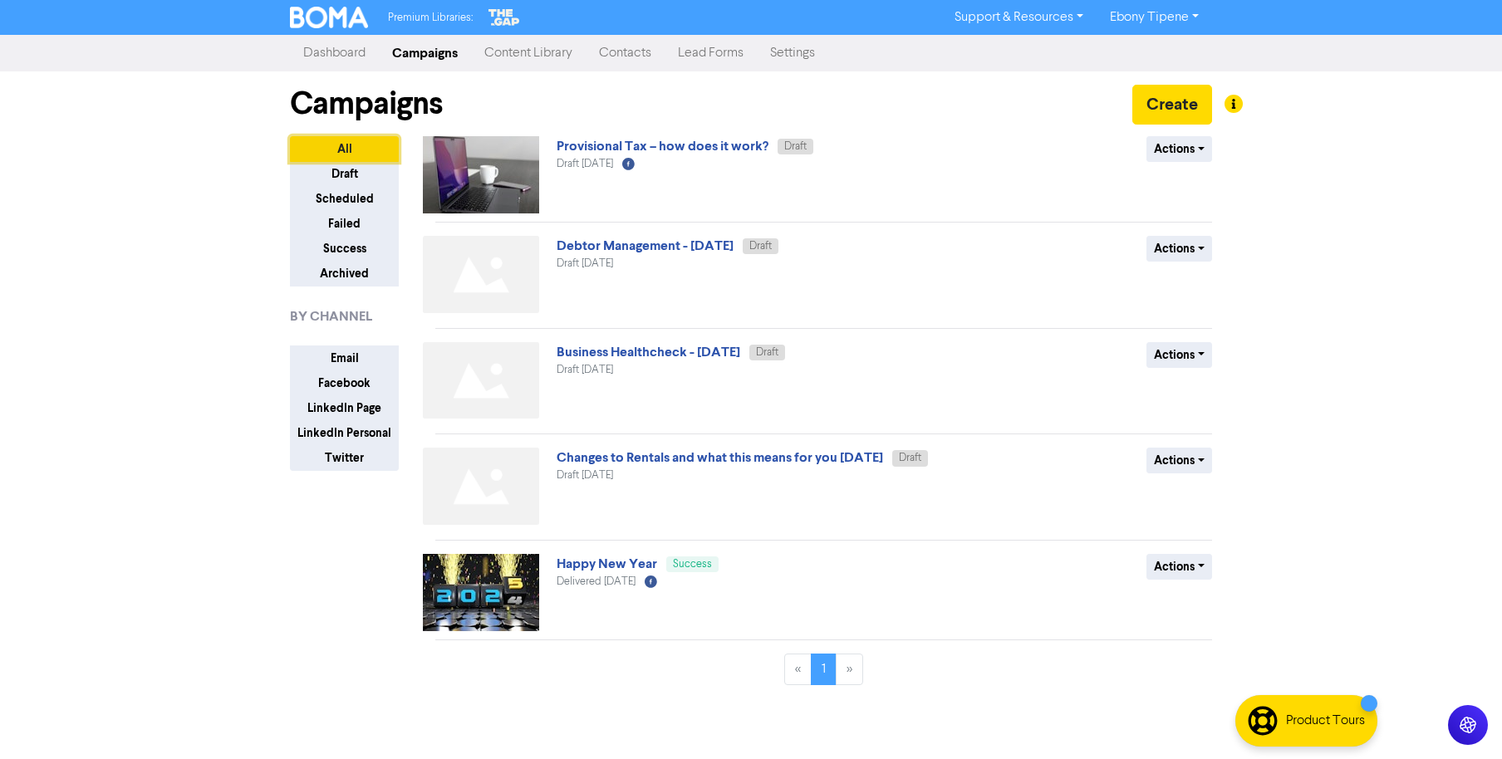
click at [337, 145] on button "All" at bounding box center [344, 149] width 109 height 26
click at [419, 50] on link "Campaigns" at bounding box center [425, 53] width 92 height 33
click at [1196, 97] on button "Create" at bounding box center [1172, 105] width 80 height 40
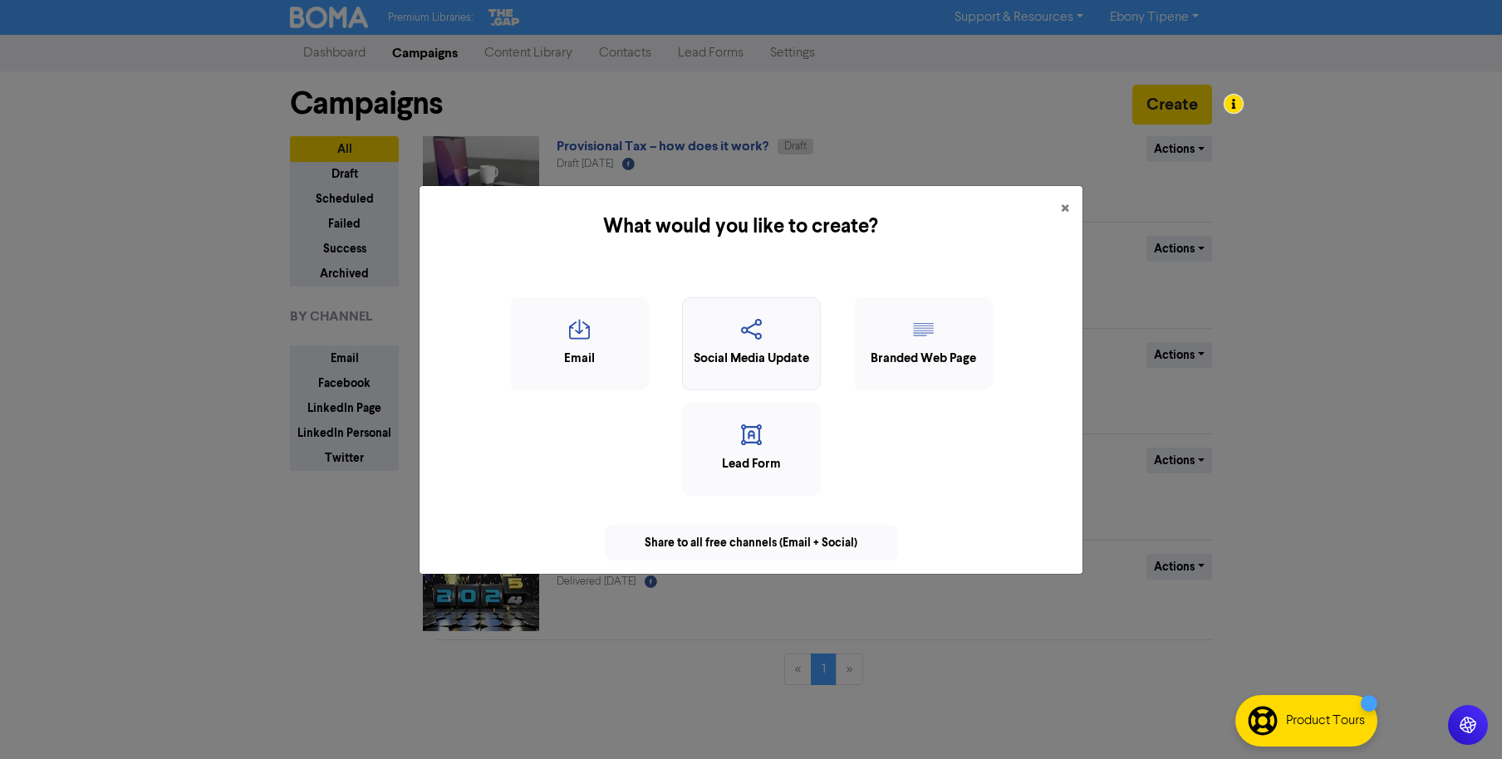
click at [753, 338] on icon "button" at bounding box center [751, 335] width 120 height 32
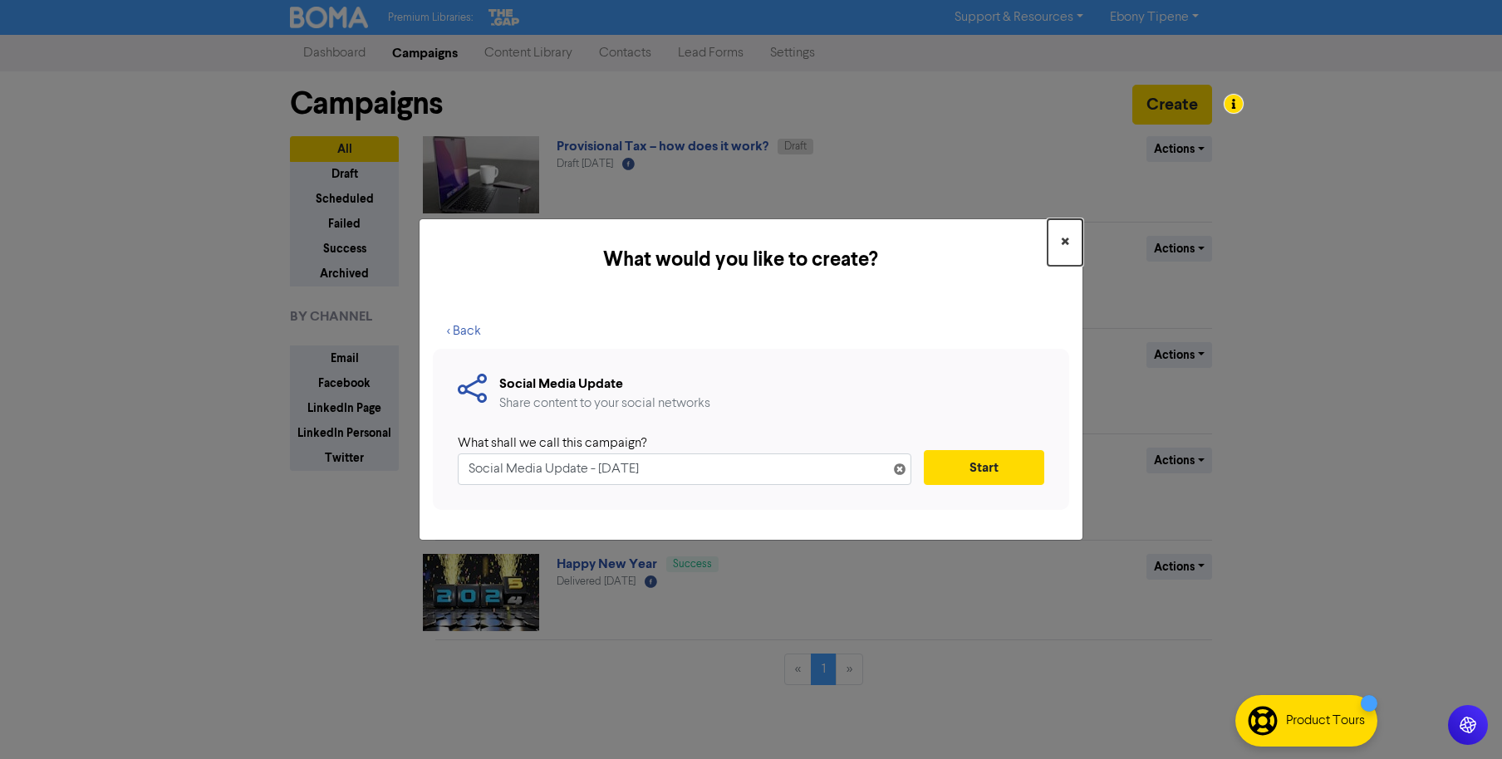
click at [1064, 239] on span "×" at bounding box center [1065, 242] width 8 height 25
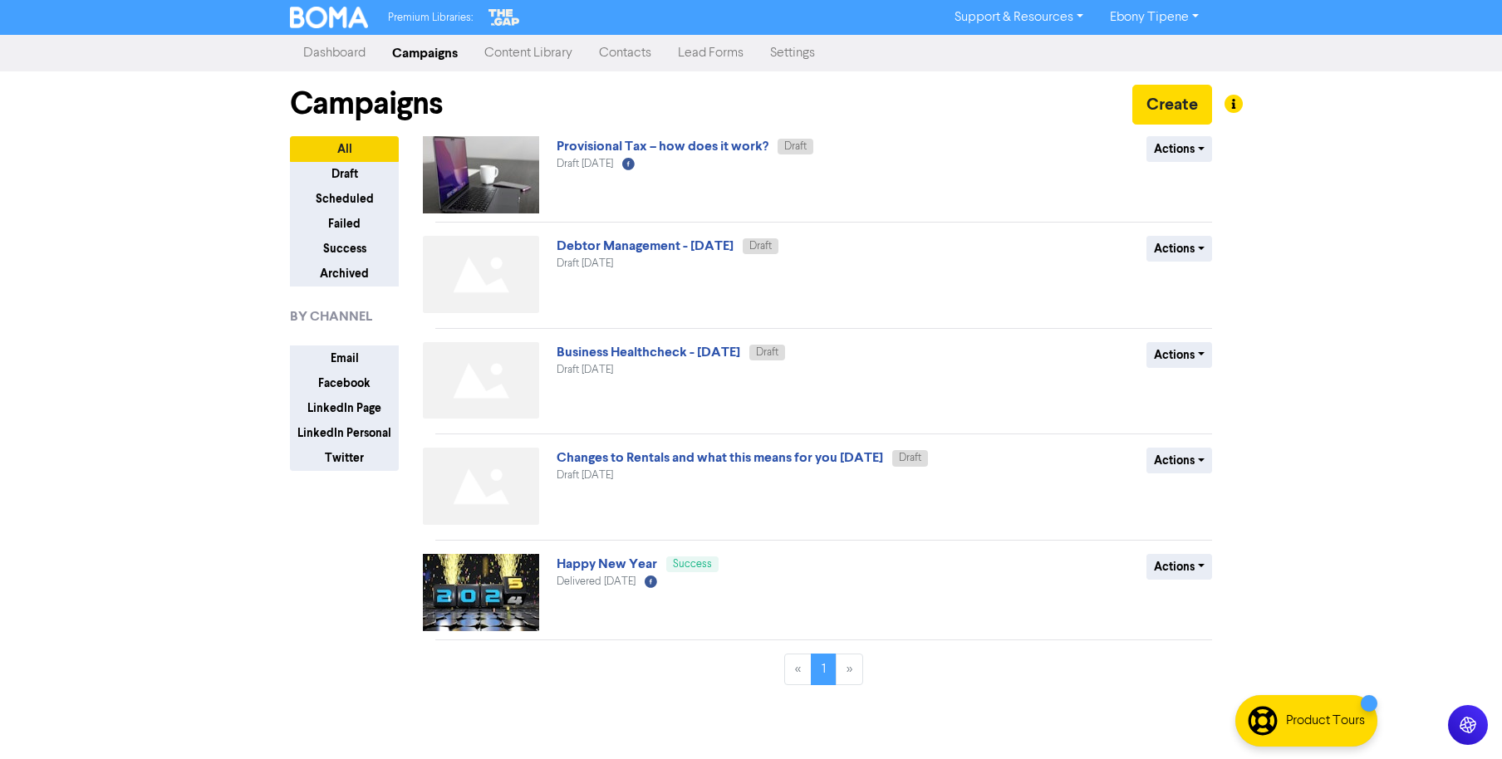
click at [316, 43] on link "Dashboard" at bounding box center [334, 53] width 89 height 33
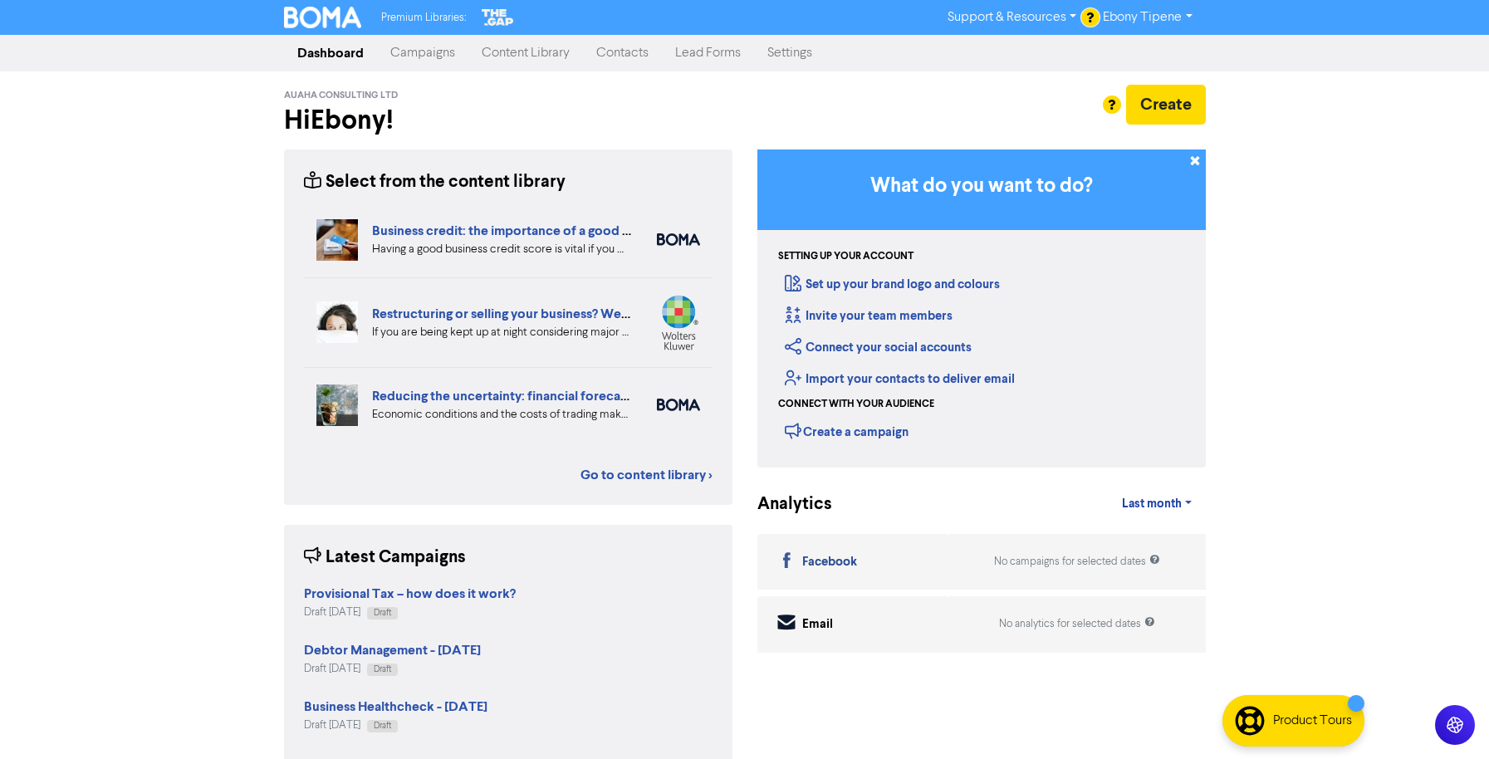
click at [520, 54] on link "Content Library" at bounding box center [526, 53] width 115 height 33
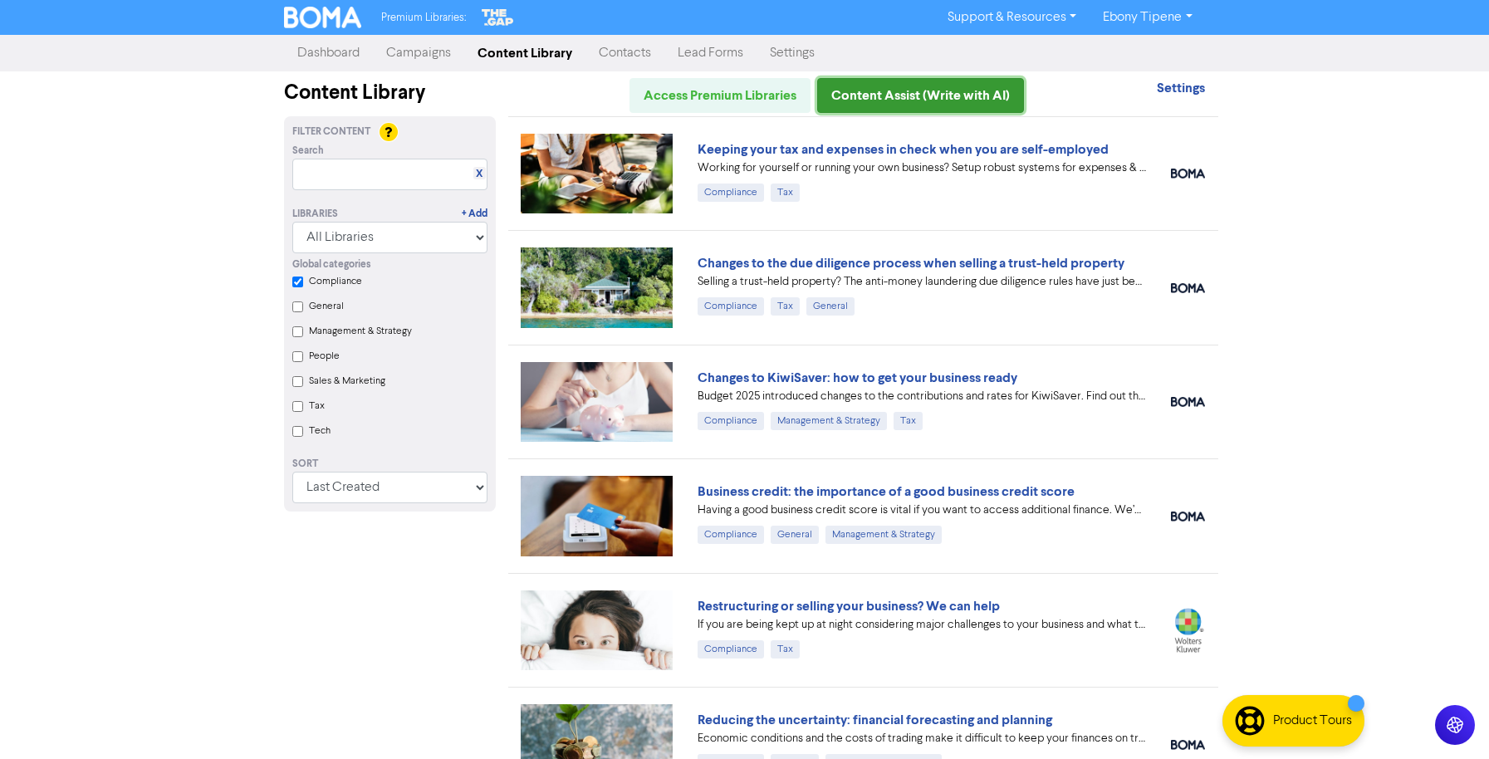
click at [861, 92] on link "Content Assist (Write with AI)" at bounding box center [920, 95] width 207 height 35
